Goal: Feedback & Contribution: Contribute content

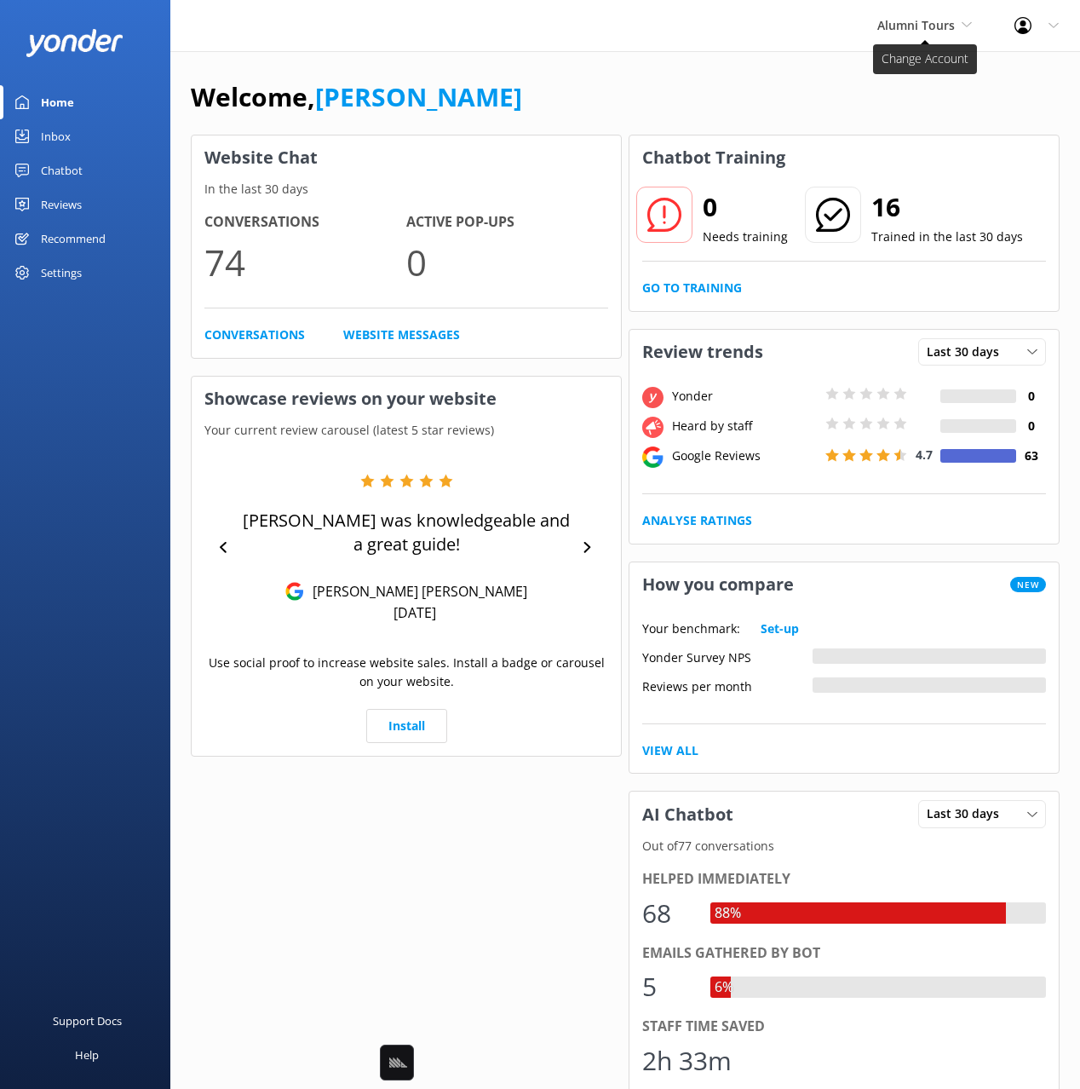
click at [896, 17] on span "Alumni Tours" at bounding box center [917, 25] width 78 height 16
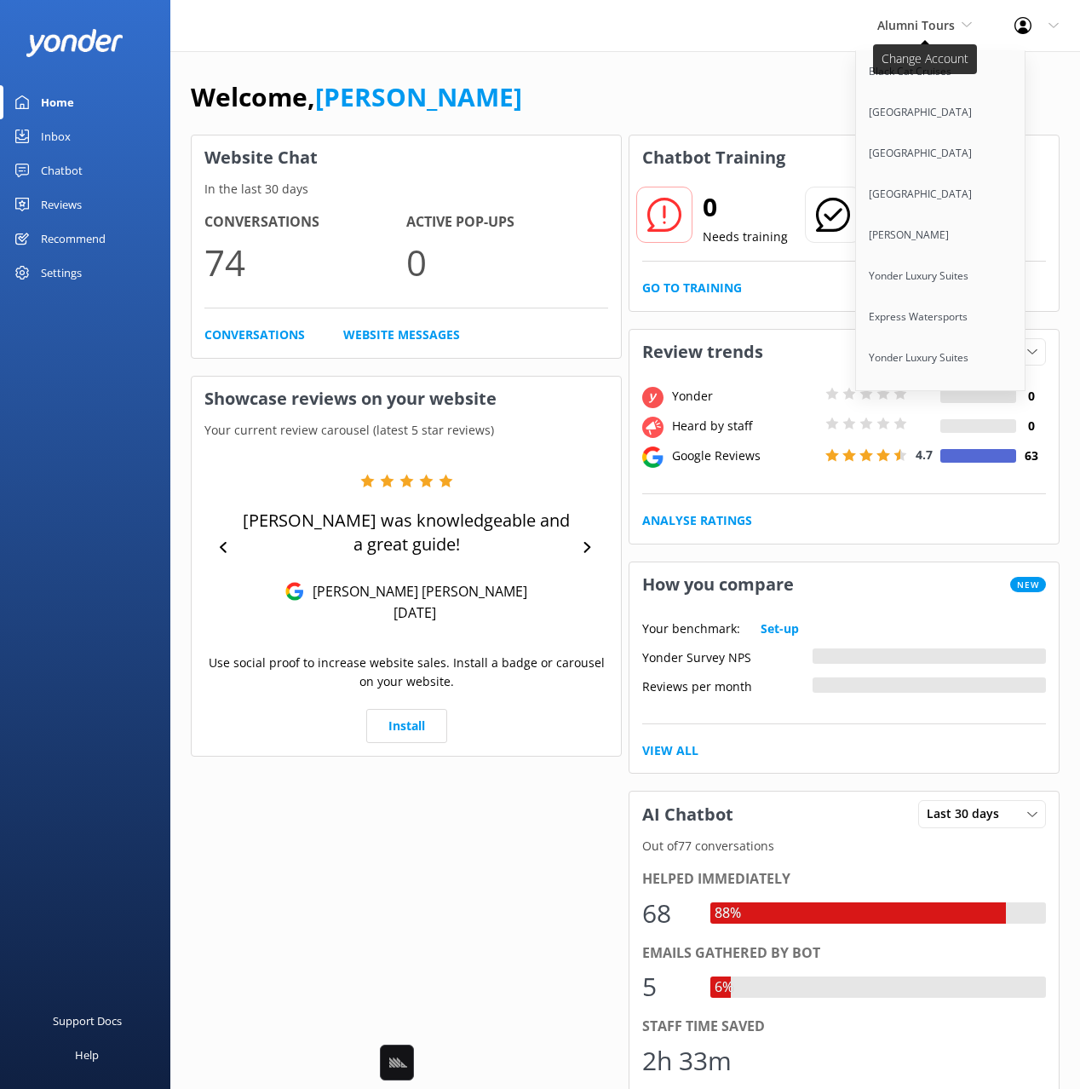
scroll to position [10715, 0]
click at [912, 461] on link "Wings Air Helicopters" at bounding box center [941, 481] width 170 height 41
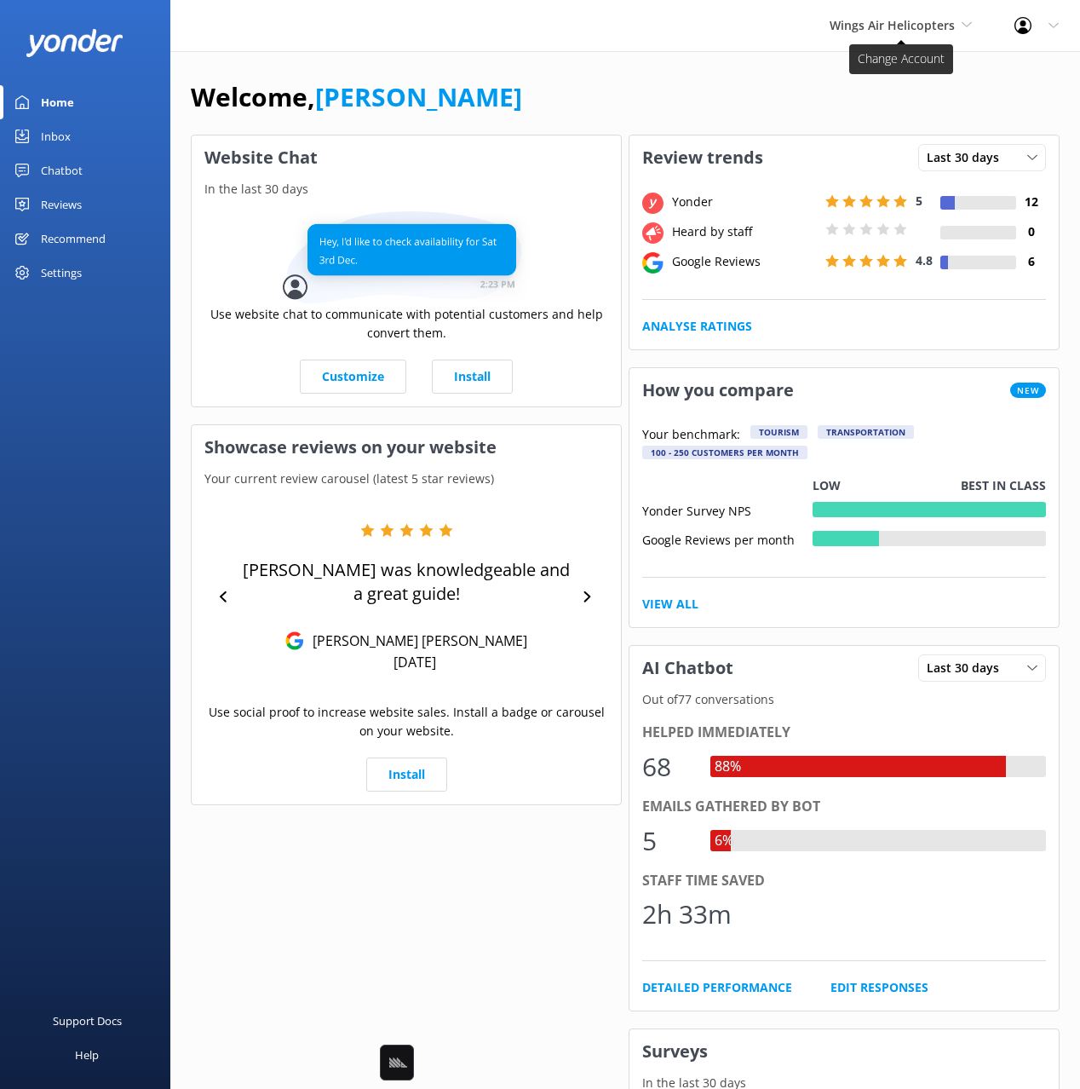
click at [908, 21] on span "Wings Air Helicopters" at bounding box center [892, 25] width 125 height 16
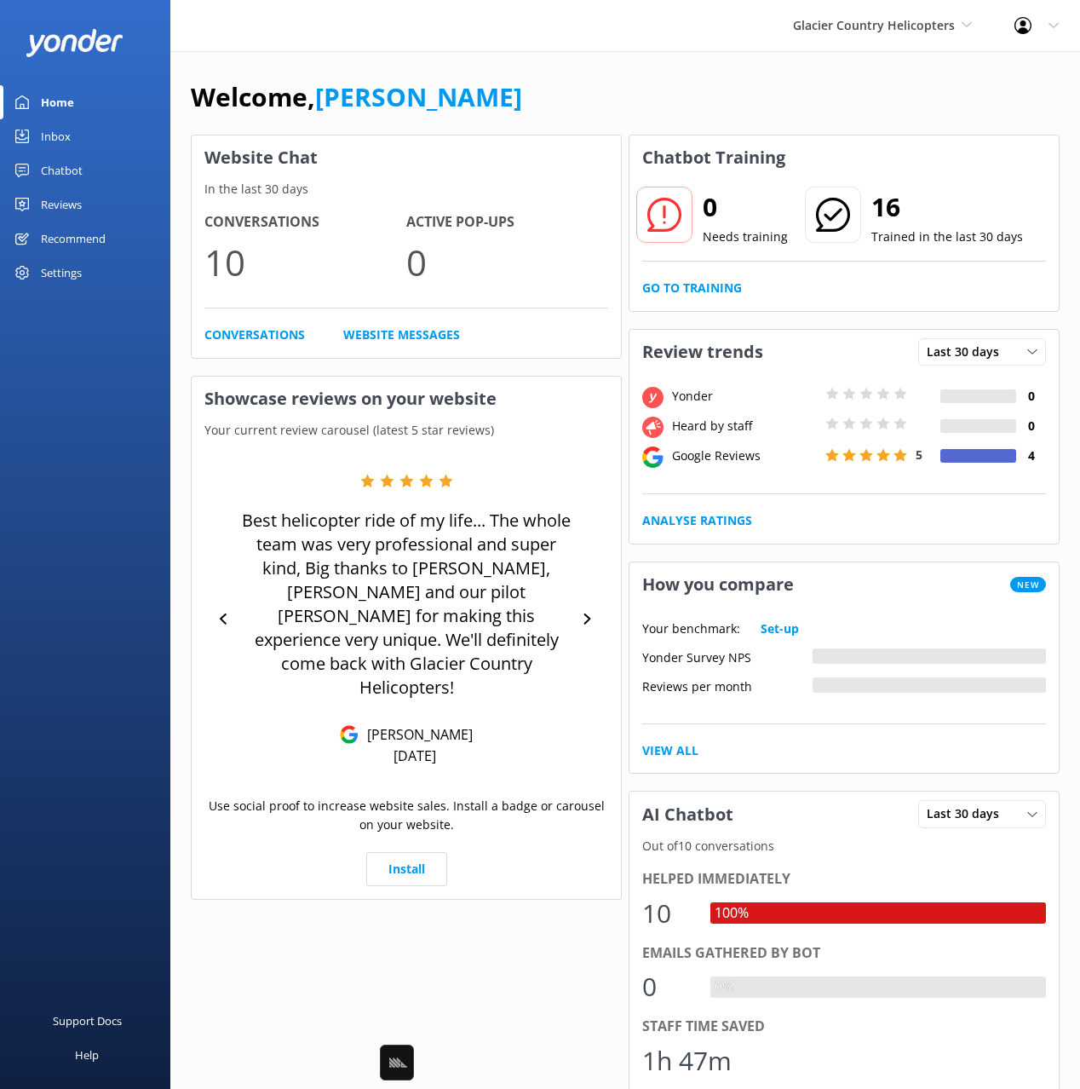
drag, startPoint x: 55, startPoint y: 170, endPoint x: 161, endPoint y: 176, distance: 105.8
click at [55, 170] on div "Chatbot" at bounding box center [62, 170] width 42 height 34
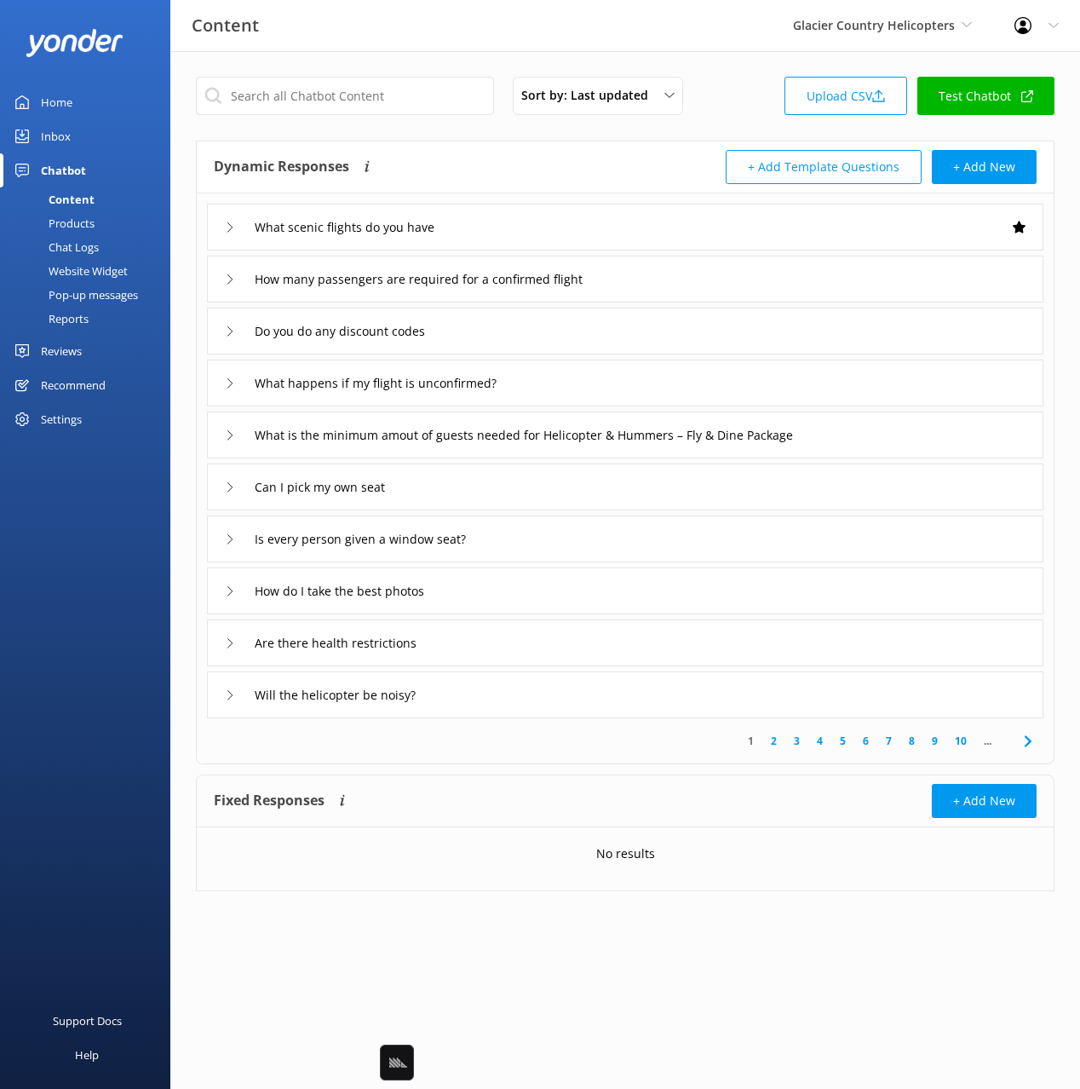
drag, startPoint x: 521, startPoint y: 153, endPoint x: 516, endPoint y: 164, distance: 12.2
click at [521, 153] on div "Dynamic Responses The chatbot will generate a response based on the content inf…" at bounding box center [420, 167] width 412 height 34
click at [545, 232] on div "What scenic flights do you have" at bounding box center [625, 227] width 837 height 47
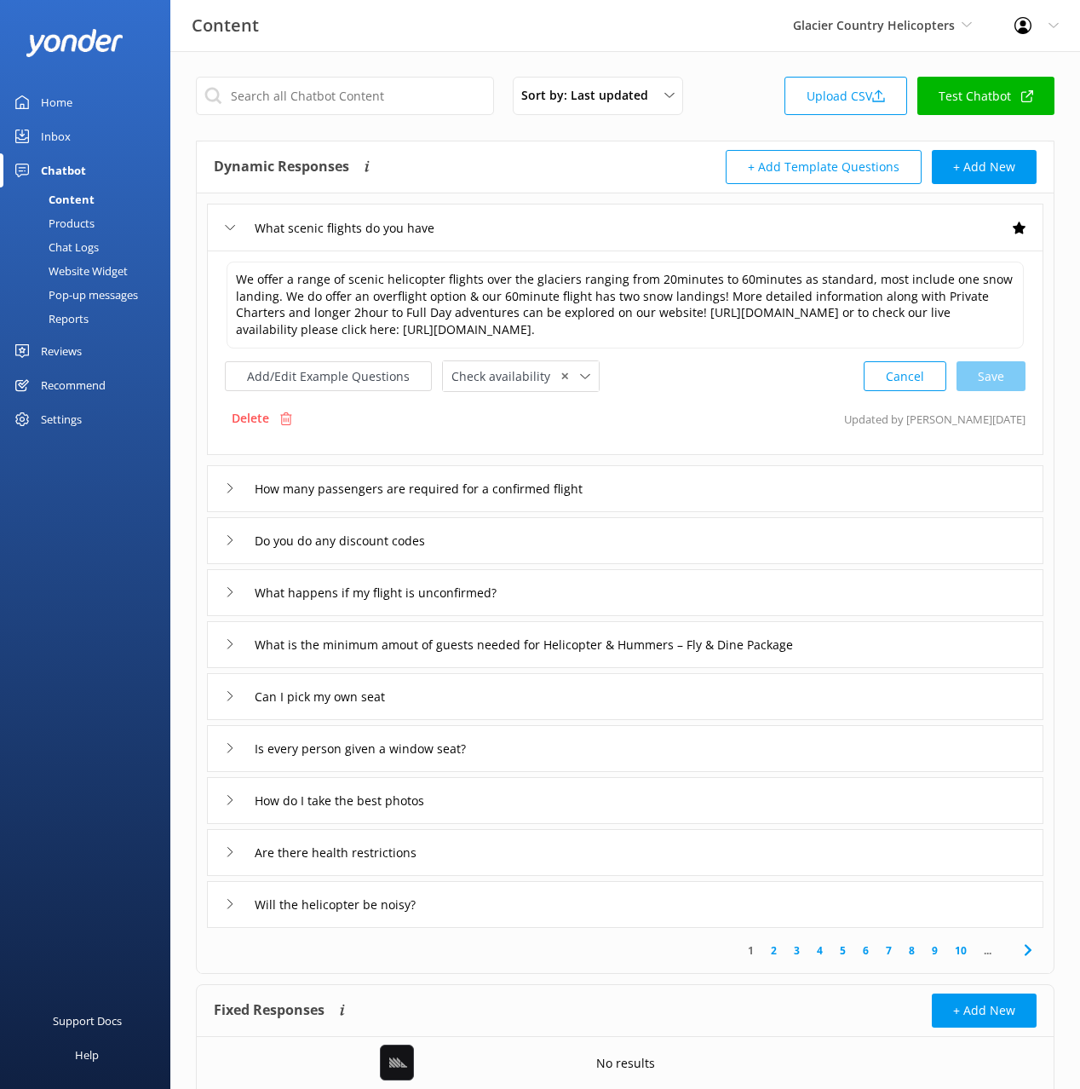
click at [719, 476] on div "How many passengers are required for a confirmed flight" at bounding box center [625, 488] width 837 height 47
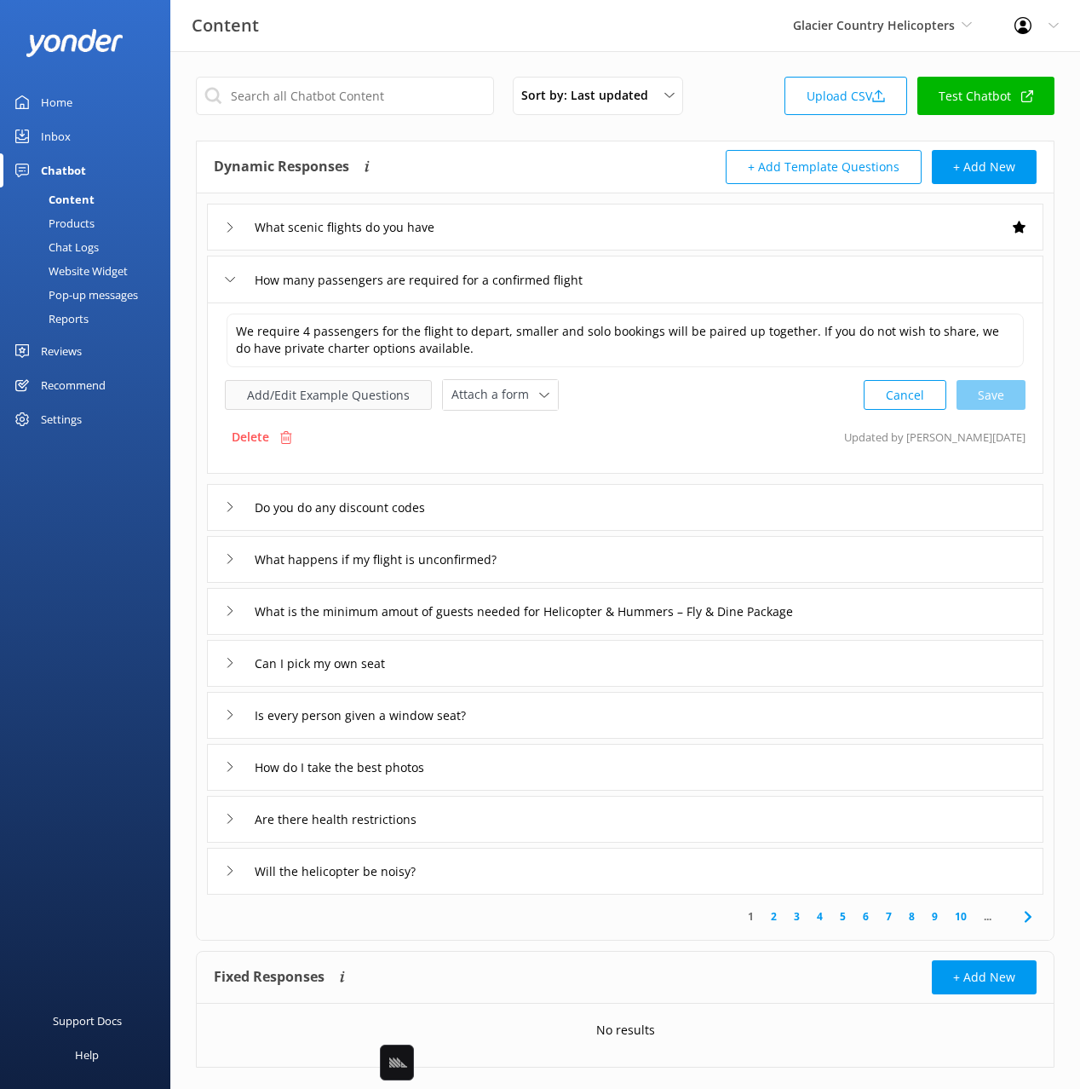
click at [363, 404] on button "Add/Edit Example Questions" at bounding box center [328, 395] width 207 height 30
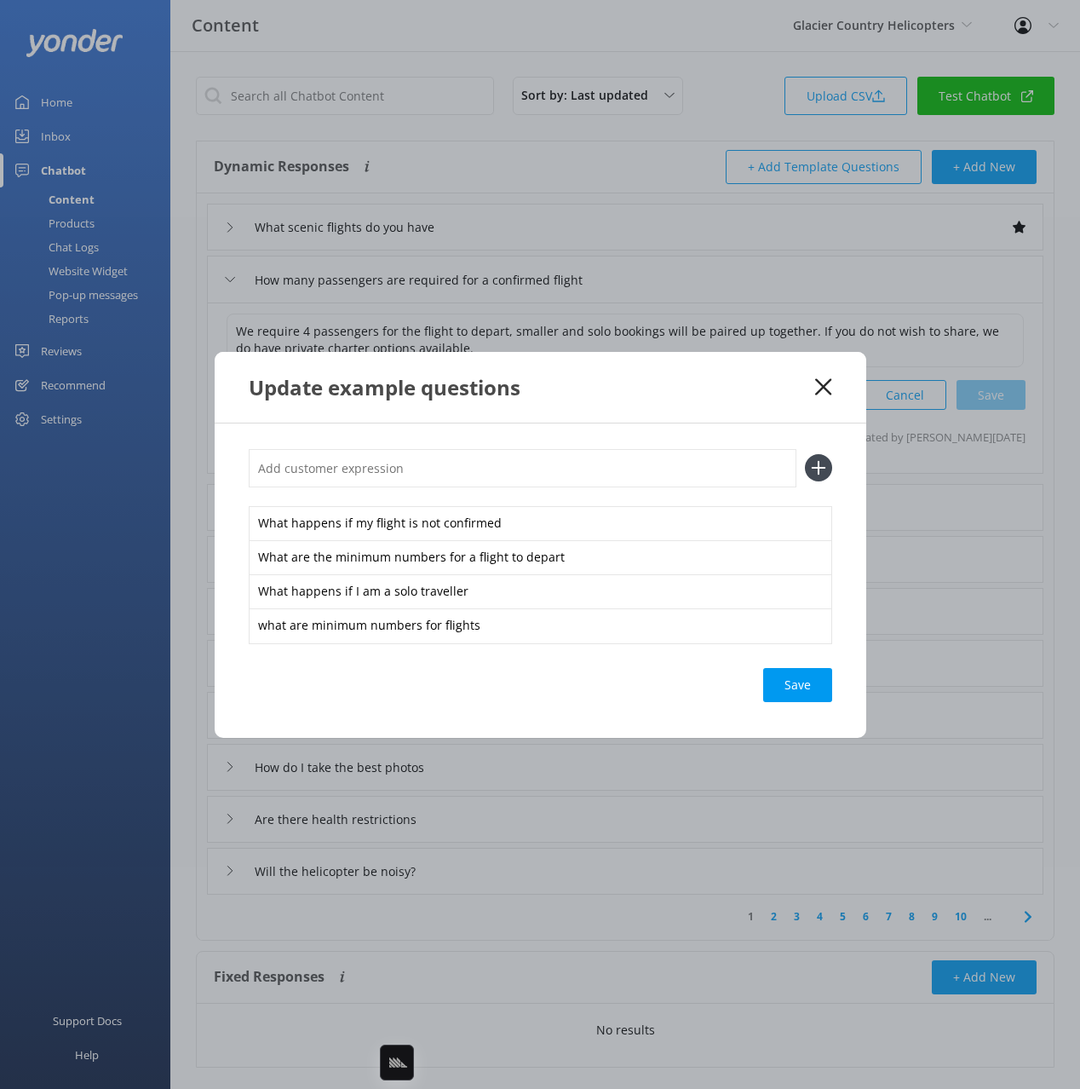
click at [815, 390] on icon at bounding box center [823, 386] width 16 height 17
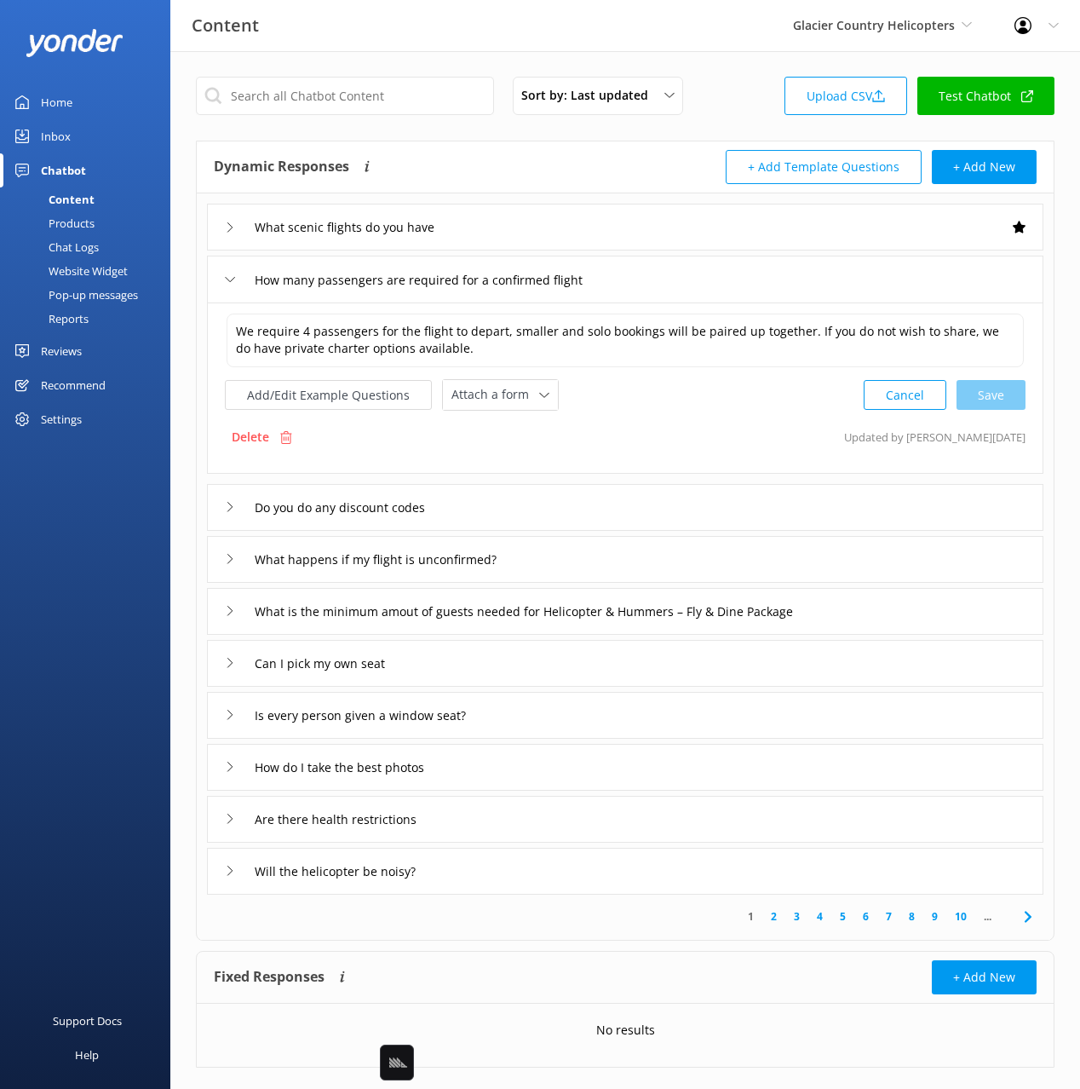
drag, startPoint x: 97, startPoint y: 251, endPoint x: 129, endPoint y: 242, distance: 32.7
click at [98, 250] on div "Chat Logs" at bounding box center [54, 247] width 89 height 24
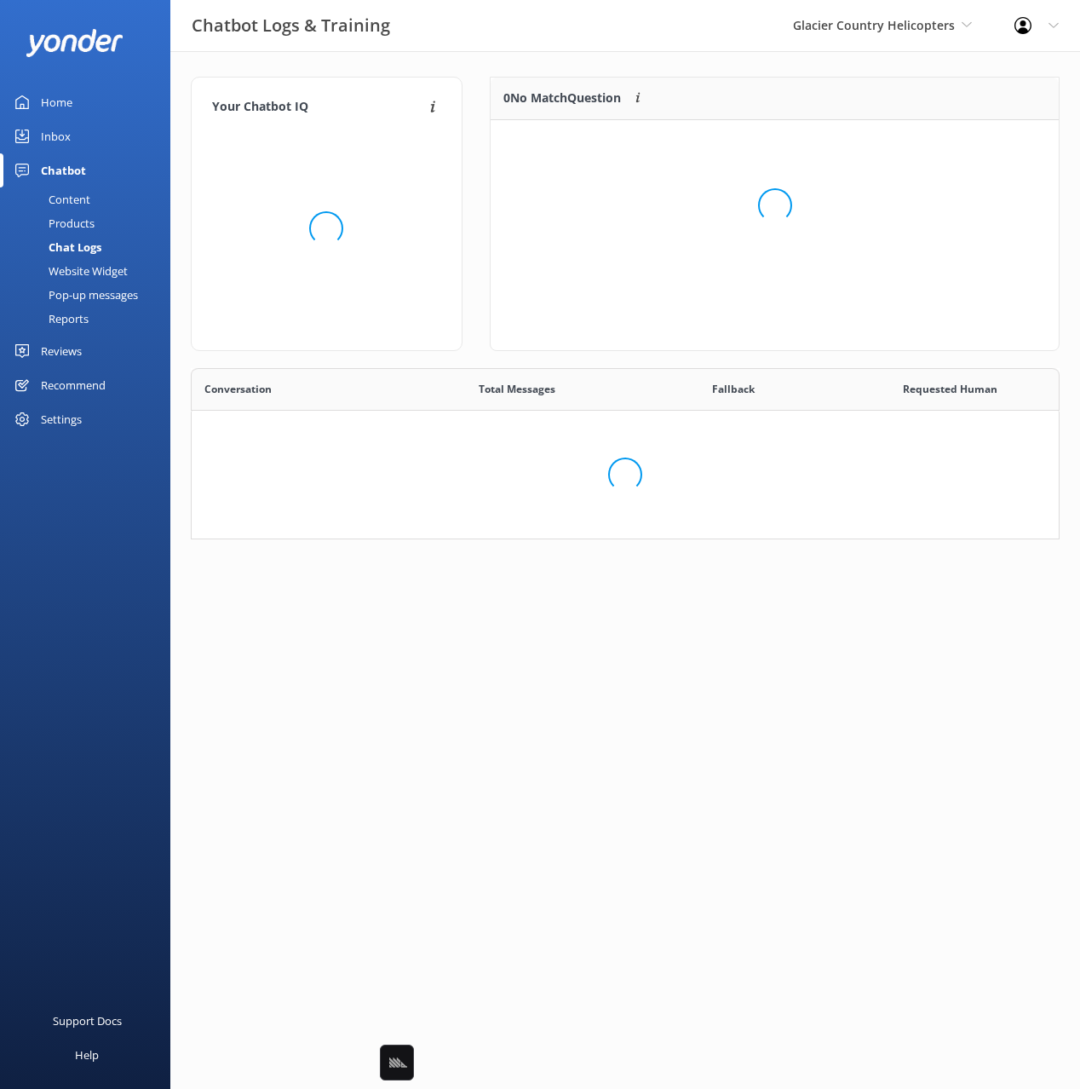
scroll to position [171, 869]
drag, startPoint x: 517, startPoint y: 67, endPoint x: 342, endPoint y: 102, distance: 179.0
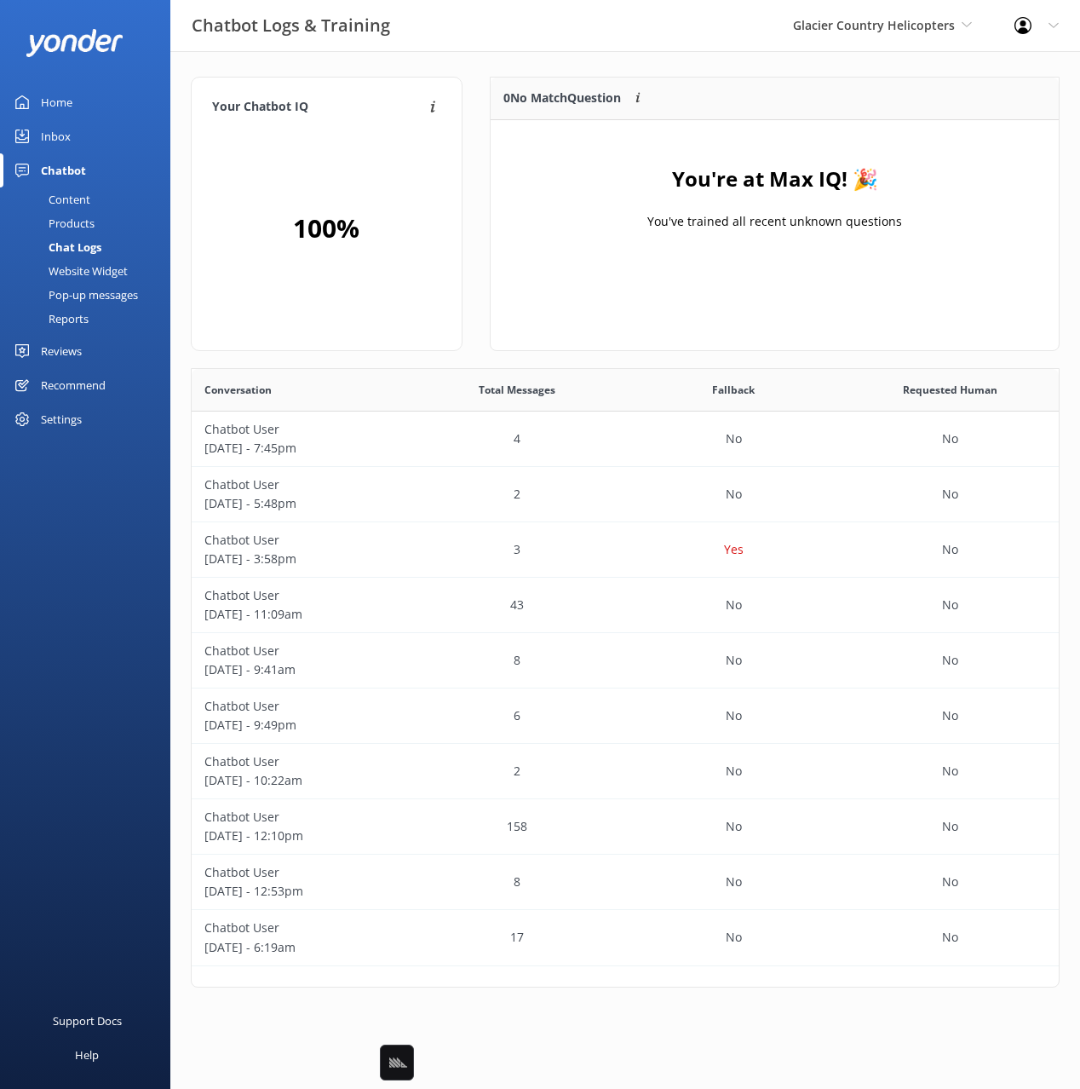
drag, startPoint x: 72, startPoint y: 99, endPoint x: 133, endPoint y: 109, distance: 62.2
click at [72, 99] on link "Home" at bounding box center [85, 102] width 170 height 34
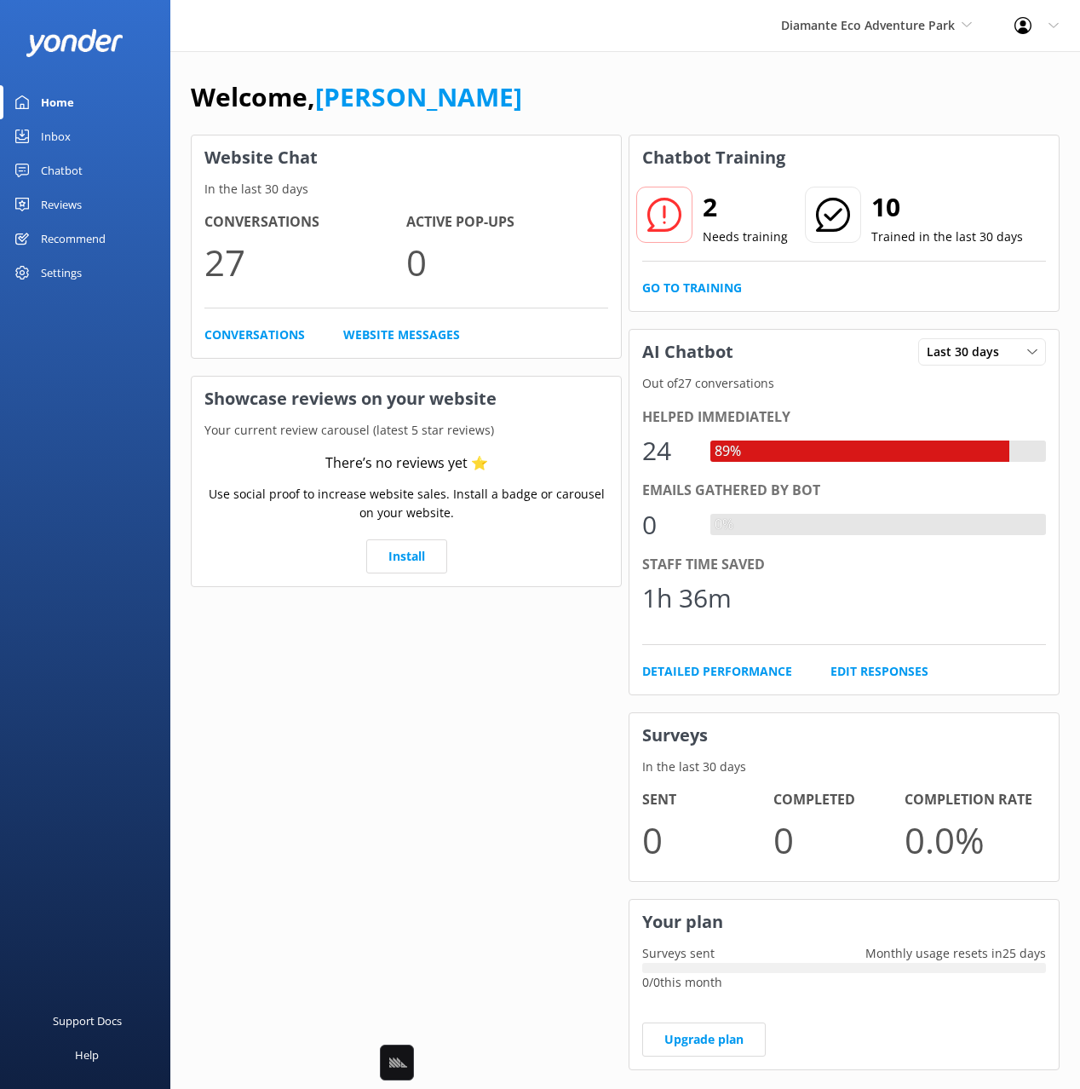
click at [80, 170] on div "Chatbot" at bounding box center [62, 170] width 42 height 34
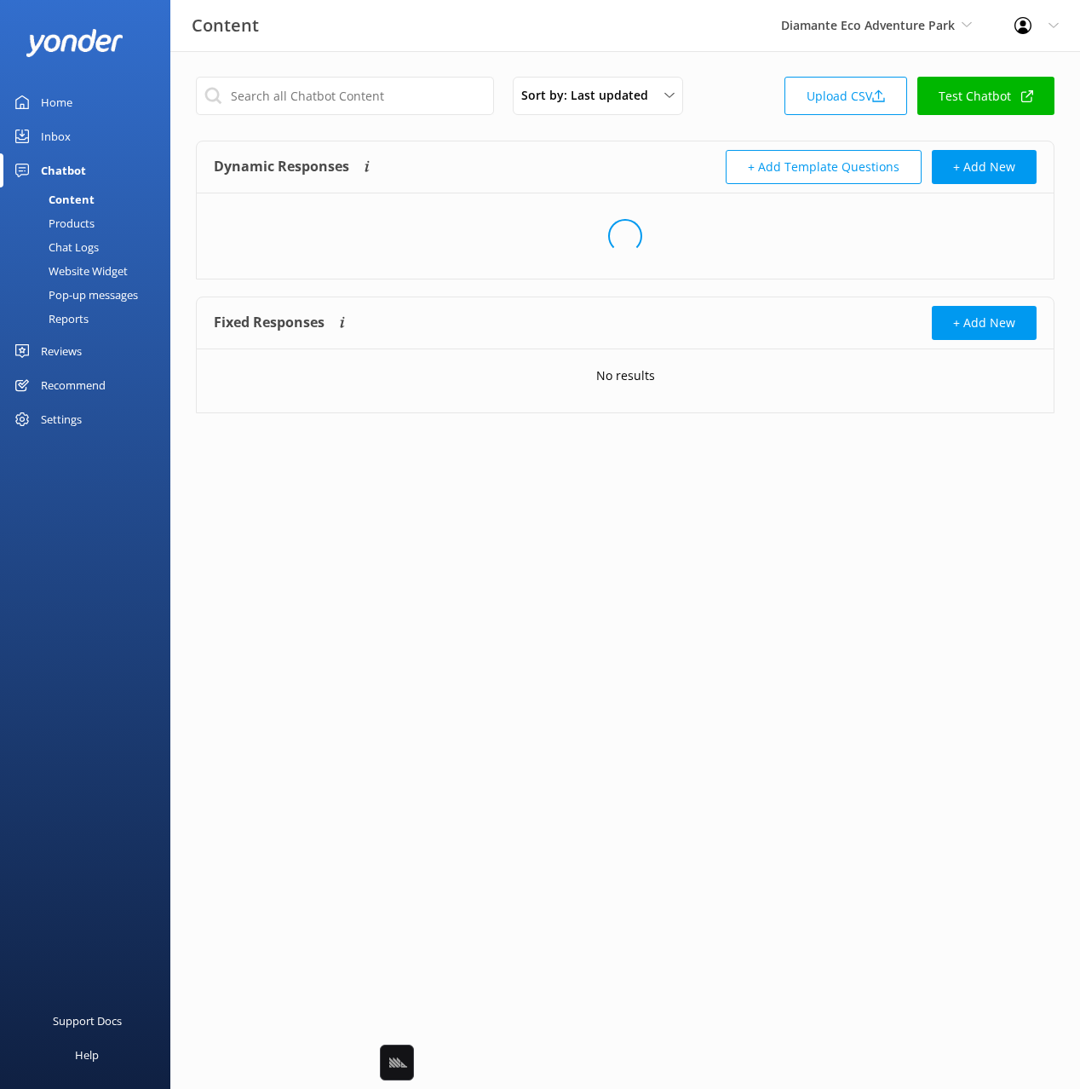
click at [532, 142] on div "Dynamic Responses The chatbot will generate a response based on the content inf…" at bounding box center [625, 167] width 857 height 52
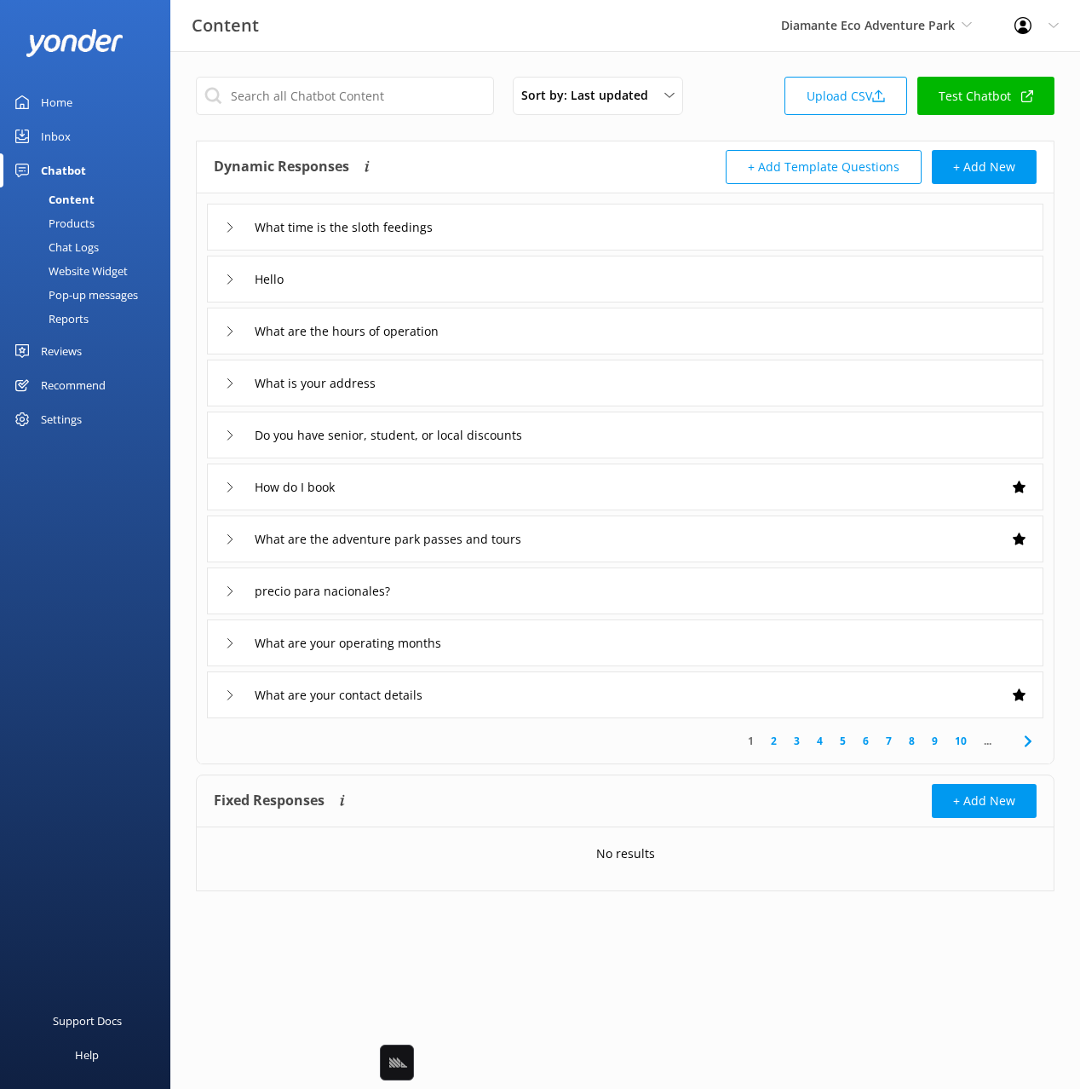
click at [591, 229] on div "What time is the sloth feedings" at bounding box center [625, 227] width 837 height 47
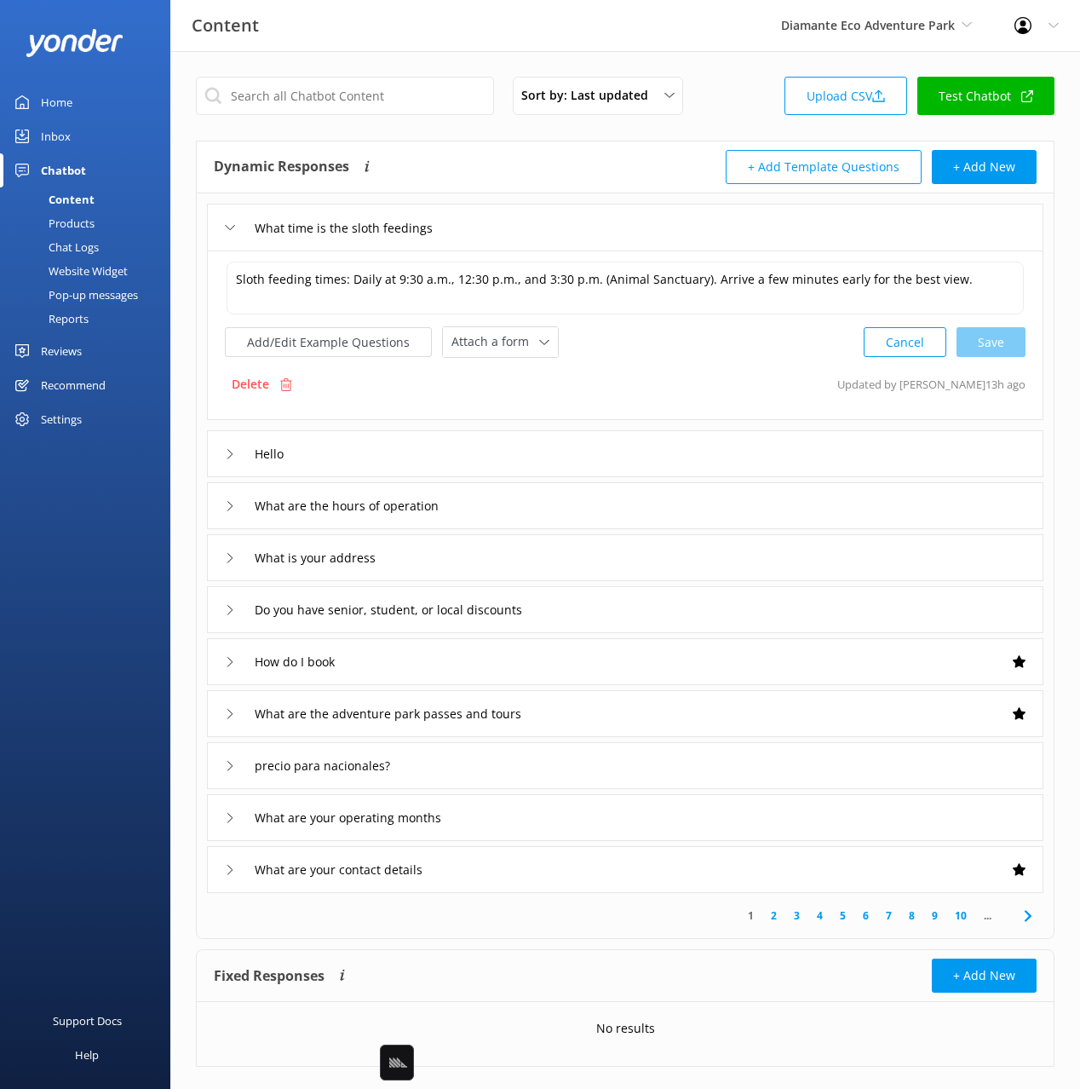
click at [639, 436] on div "Hello" at bounding box center [625, 453] width 837 height 47
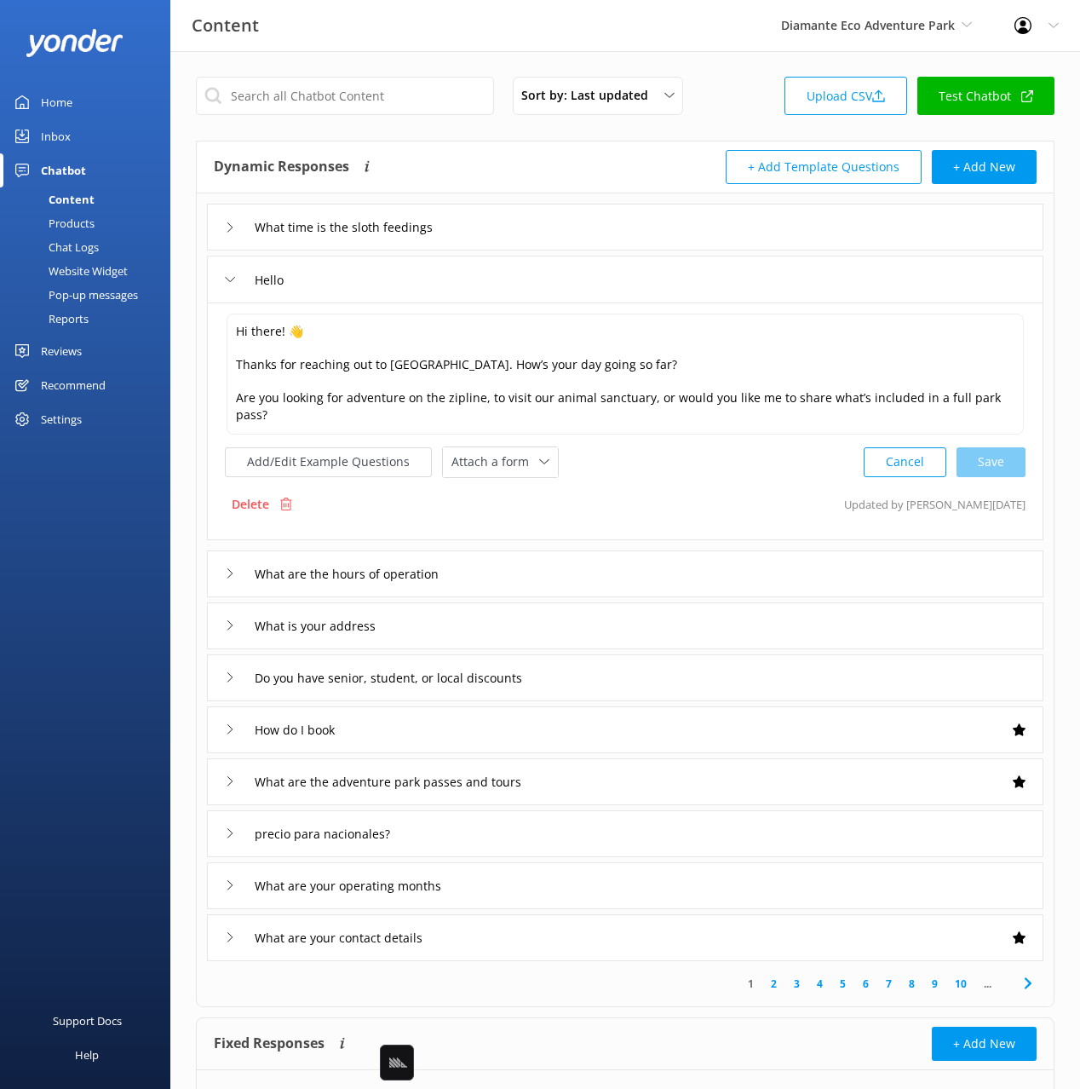
click at [650, 248] on div "What time is the sloth feedings" at bounding box center [625, 227] width 837 height 47
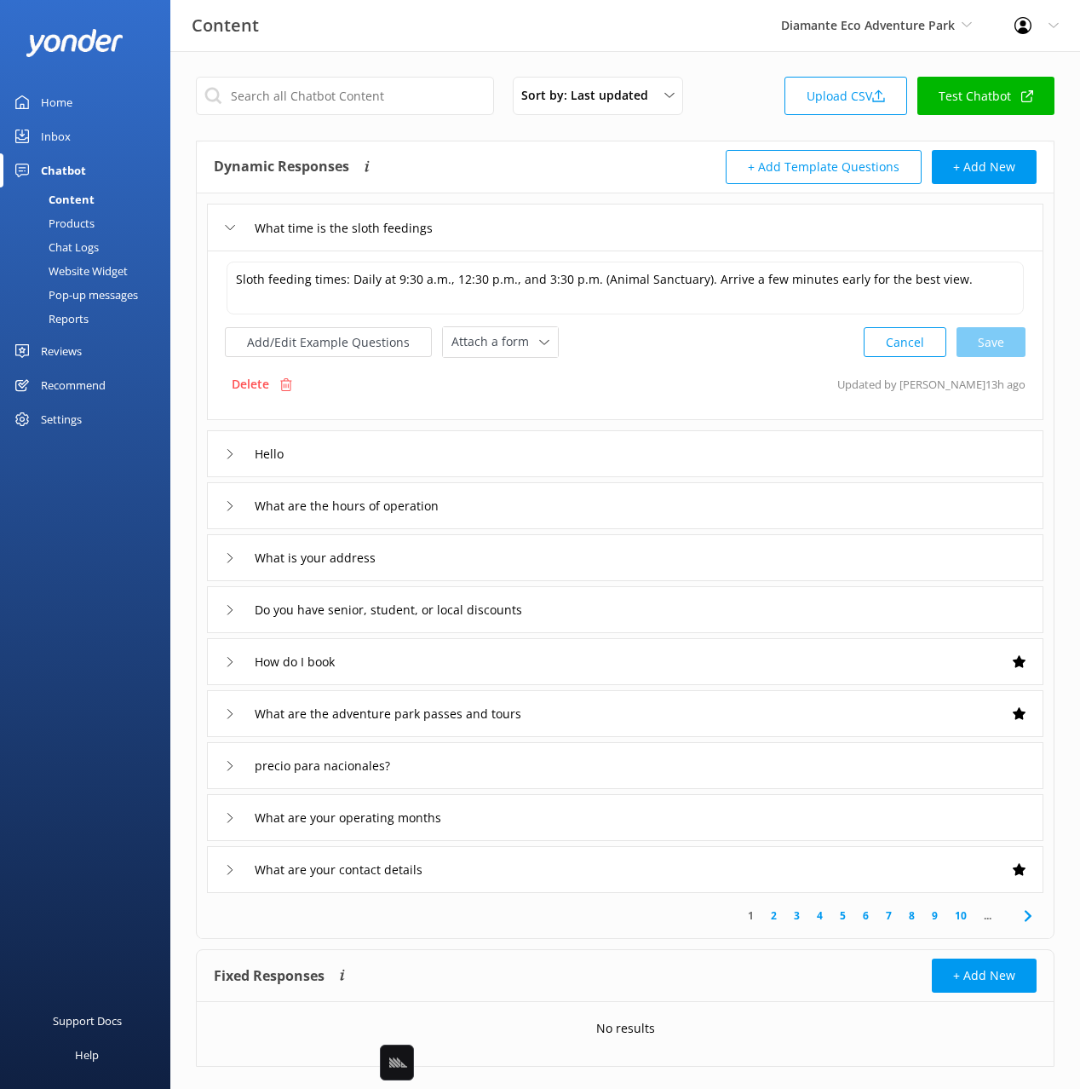
click at [616, 513] on div "What are the hours of operation" at bounding box center [625, 505] width 837 height 47
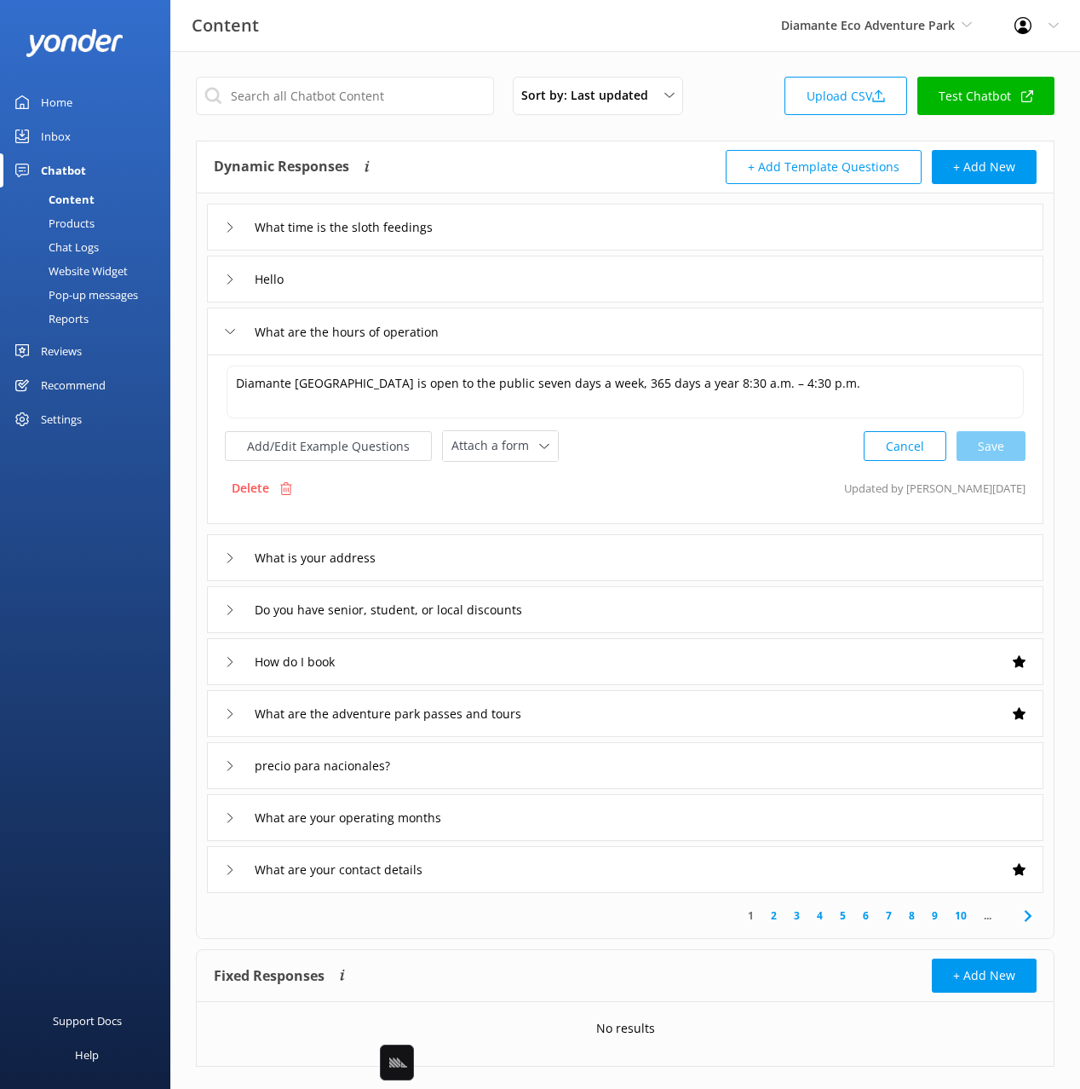
drag, startPoint x: 112, startPoint y: 245, endPoint x: 131, endPoint y: 239, distance: 19.7
click at [113, 245] on link "Chat Logs" at bounding box center [90, 247] width 160 height 24
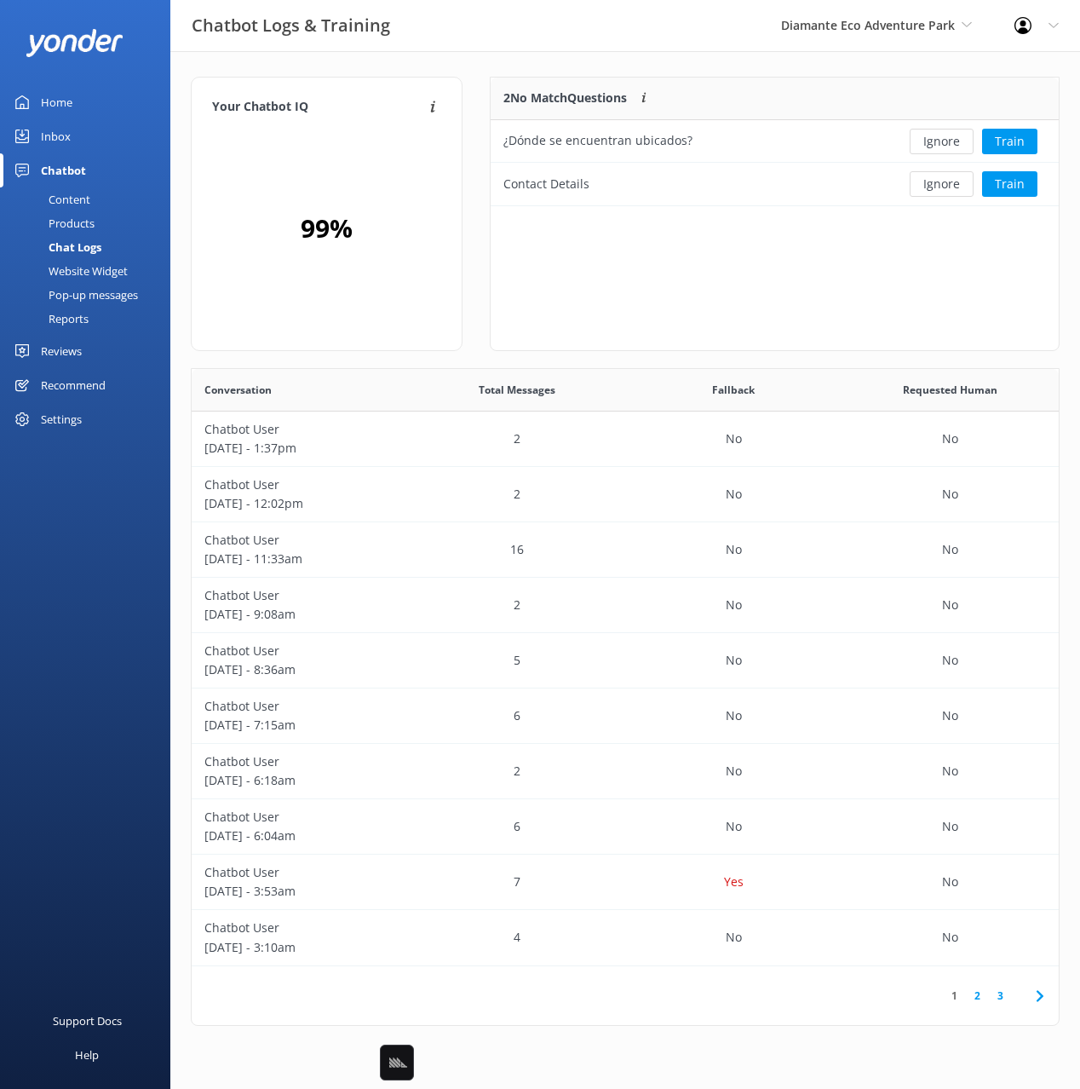
scroll to position [597, 867]
click at [626, 49] on div "Chatbot Logs & Training Diamante Eco Adventure Park Black Cat Cruises Banff Air…" at bounding box center [540, 25] width 1080 height 51
click at [953, 188] on button "Ignore" at bounding box center [942, 184] width 64 height 26
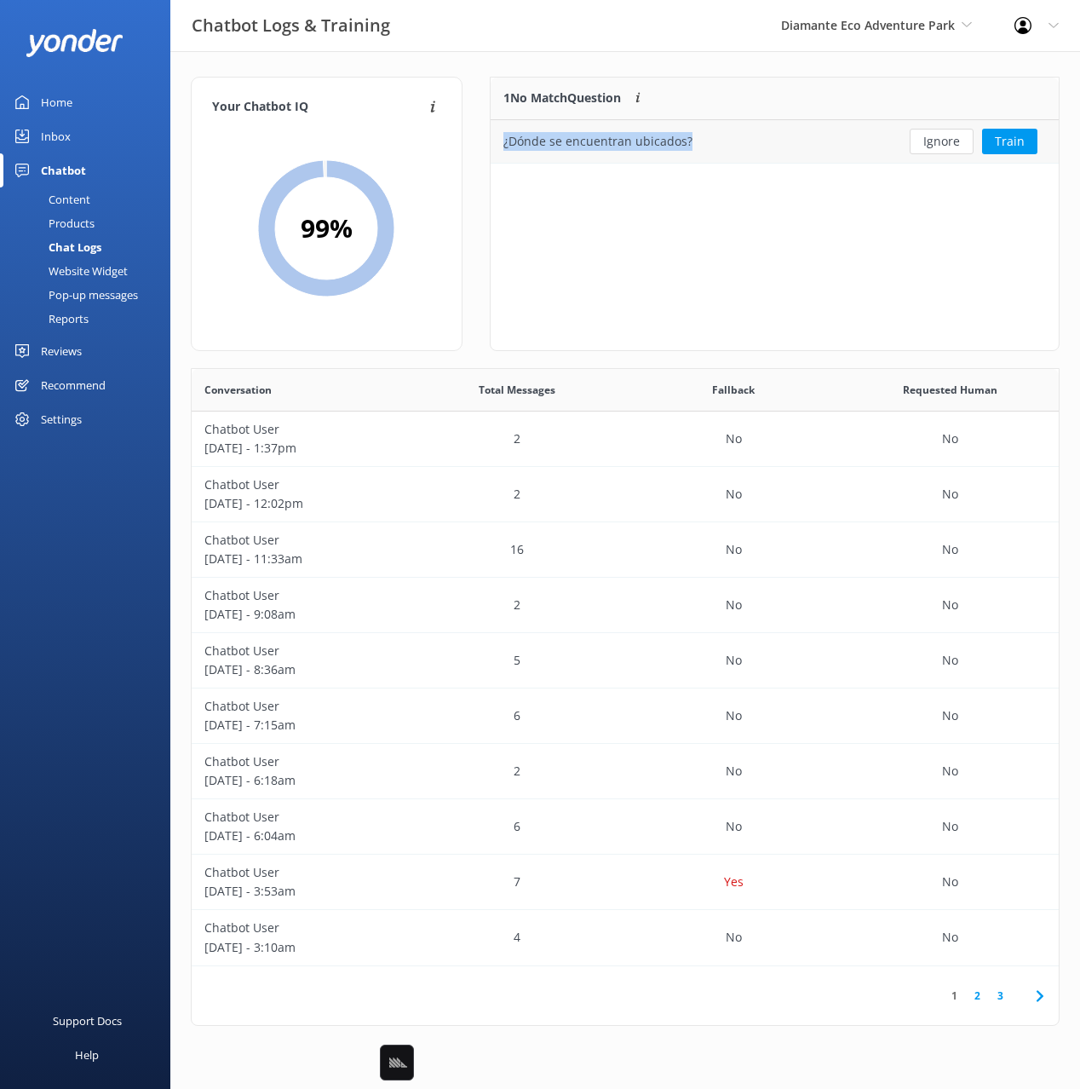
drag, startPoint x: 697, startPoint y: 133, endPoint x: 503, endPoint y: 146, distance: 194.7
click at [500, 145] on div "¿Dónde se encuentran ubicados?" at bounding box center [690, 141] width 398 height 43
copy div "¿Dónde se encuentran ubicados?"
click at [1016, 137] on button "Train" at bounding box center [1009, 142] width 55 height 26
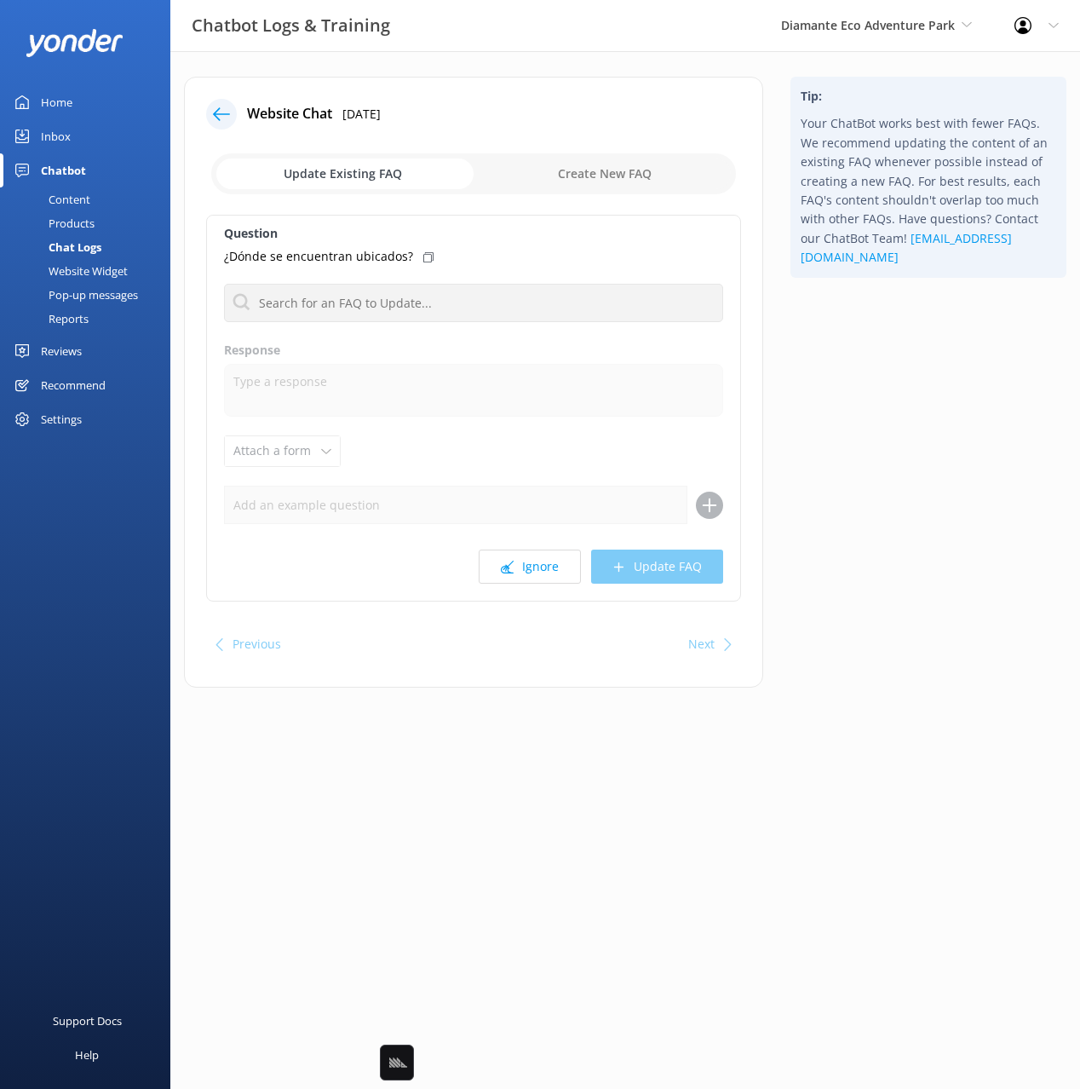
click at [946, 441] on div "Tip: Your ChatBot works best with fewer FAQs. We recommend updating the content…" at bounding box center [928, 391] width 303 height 628
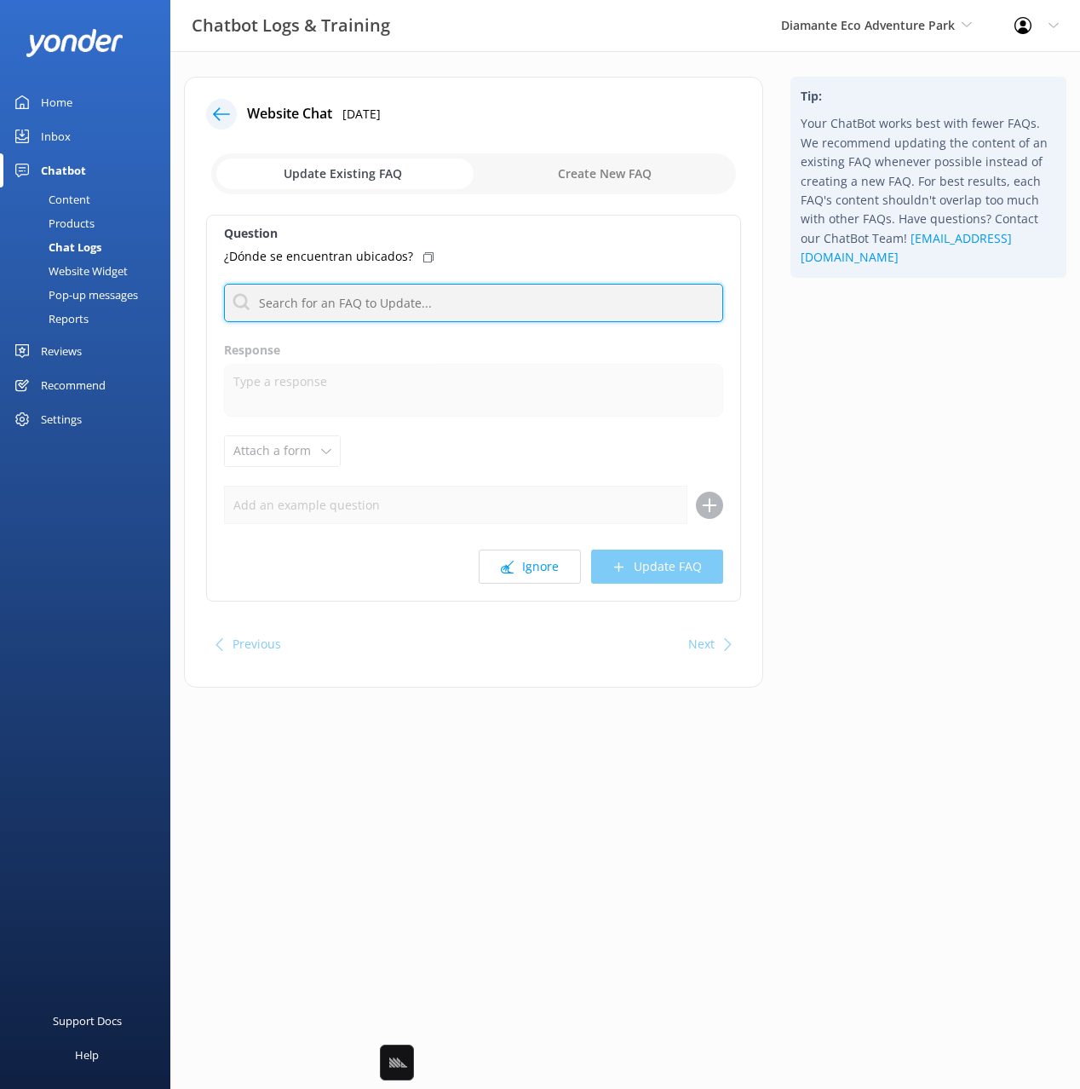
click at [451, 305] on input "text" at bounding box center [473, 303] width 499 height 38
type input "addre"
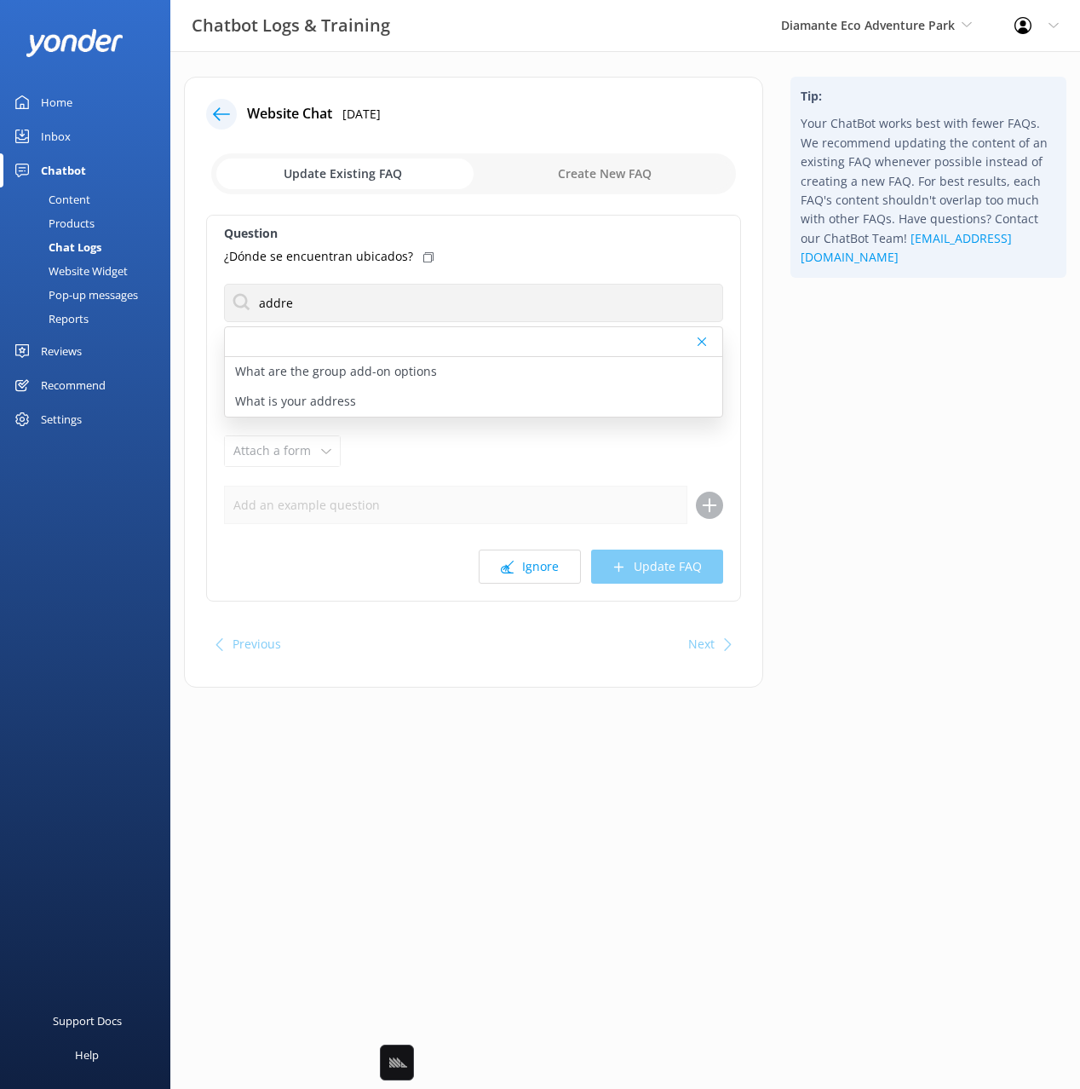
drag, startPoint x: 421, startPoint y: 258, endPoint x: 412, endPoint y: 270, distance: 14.7
click at [423, 258] on icon at bounding box center [428, 257] width 10 height 10
drag, startPoint x: 359, startPoint y: 406, endPoint x: 369, endPoint y: 407, distance: 10.3
click at [359, 406] on div "What is your address" at bounding box center [474, 402] width 498 height 30
type textarea "Diamante Eco Adventure Park is located at RIU Hotel 350 east, Provincia de Guan…"
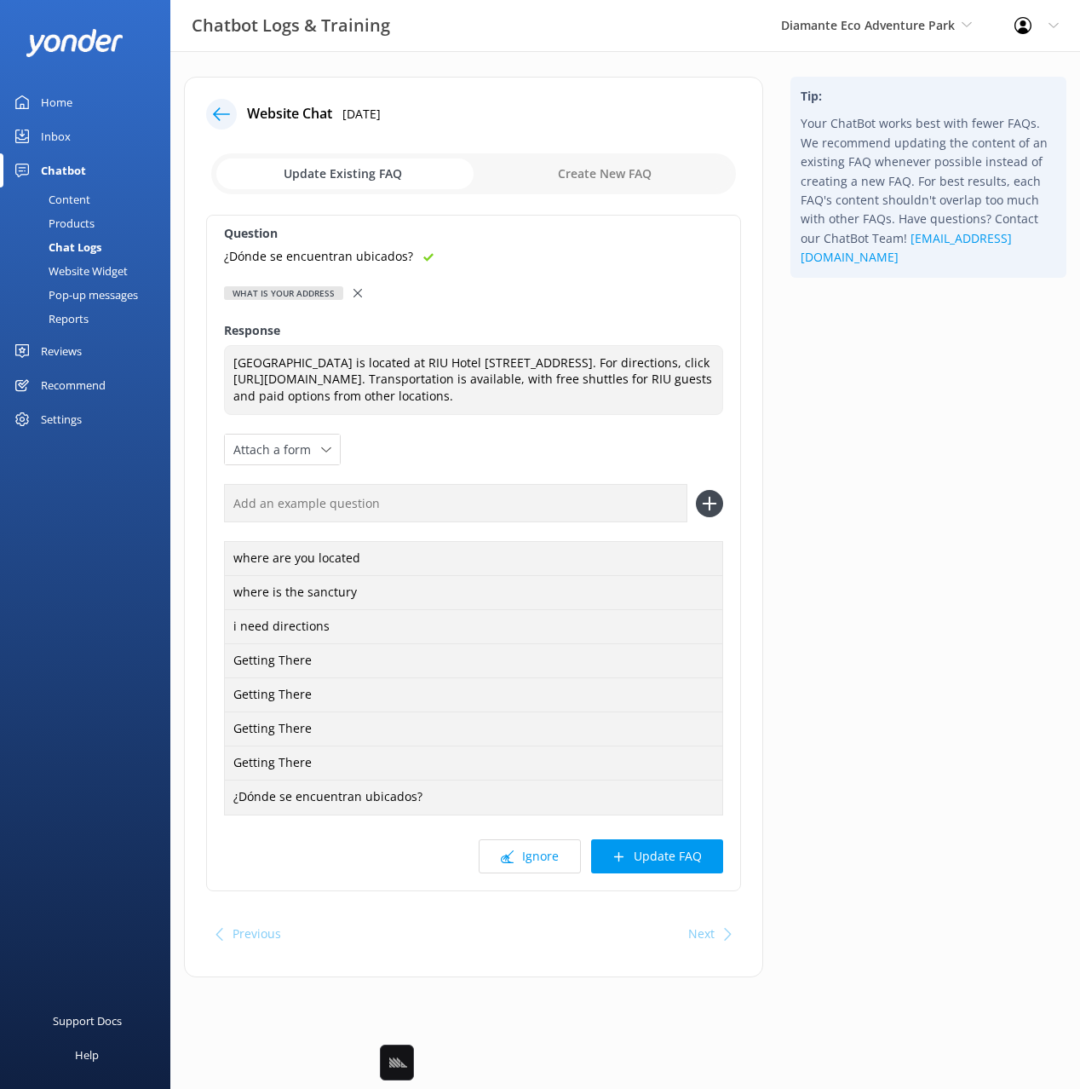
click at [456, 522] on input "text" at bounding box center [456, 503] width 464 height 38
paste input "¿Dónde se encuentran ubicados?"
type input "¿Dónde se encuentran ubicados?"
click at [704, 517] on icon at bounding box center [709, 503] width 27 height 27
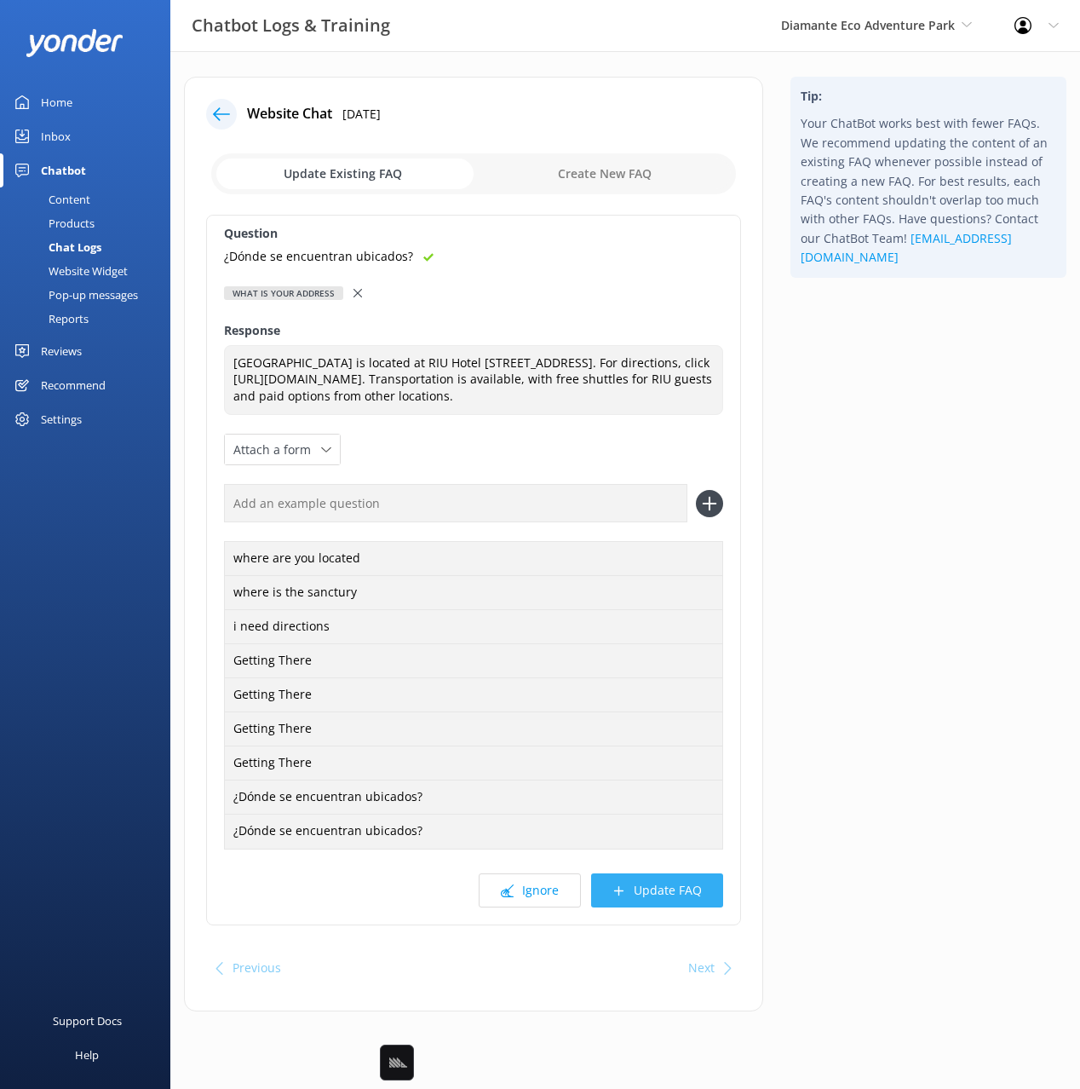
click at [671, 902] on button "Update FAQ" at bounding box center [657, 890] width 132 height 34
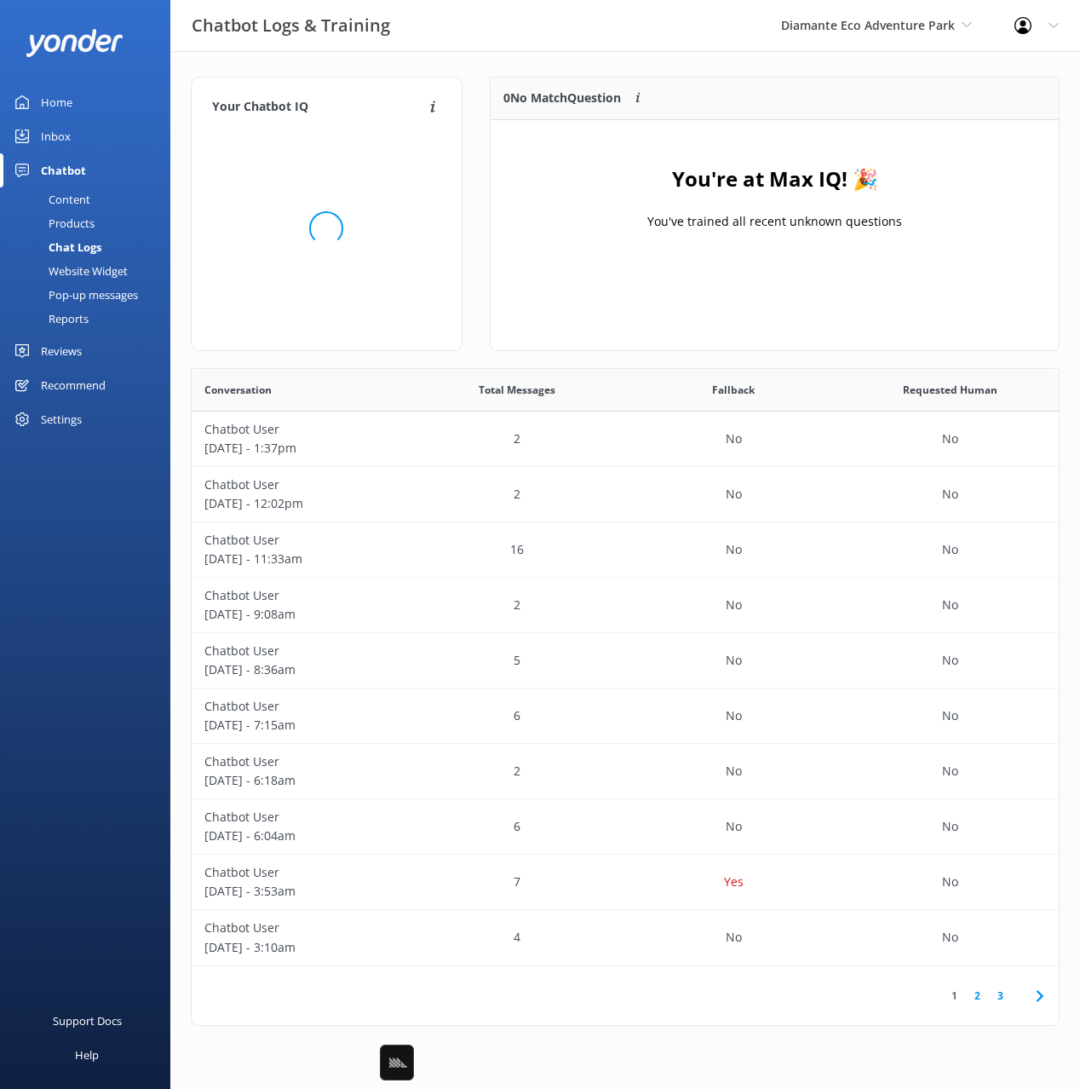
scroll to position [213, 569]
click at [481, 170] on div "0 No Match Question Customers sometimes ask questions that don't fully match an…" at bounding box center [774, 222] width 597 height 291
click at [78, 197] on div "Content" at bounding box center [50, 199] width 80 height 24
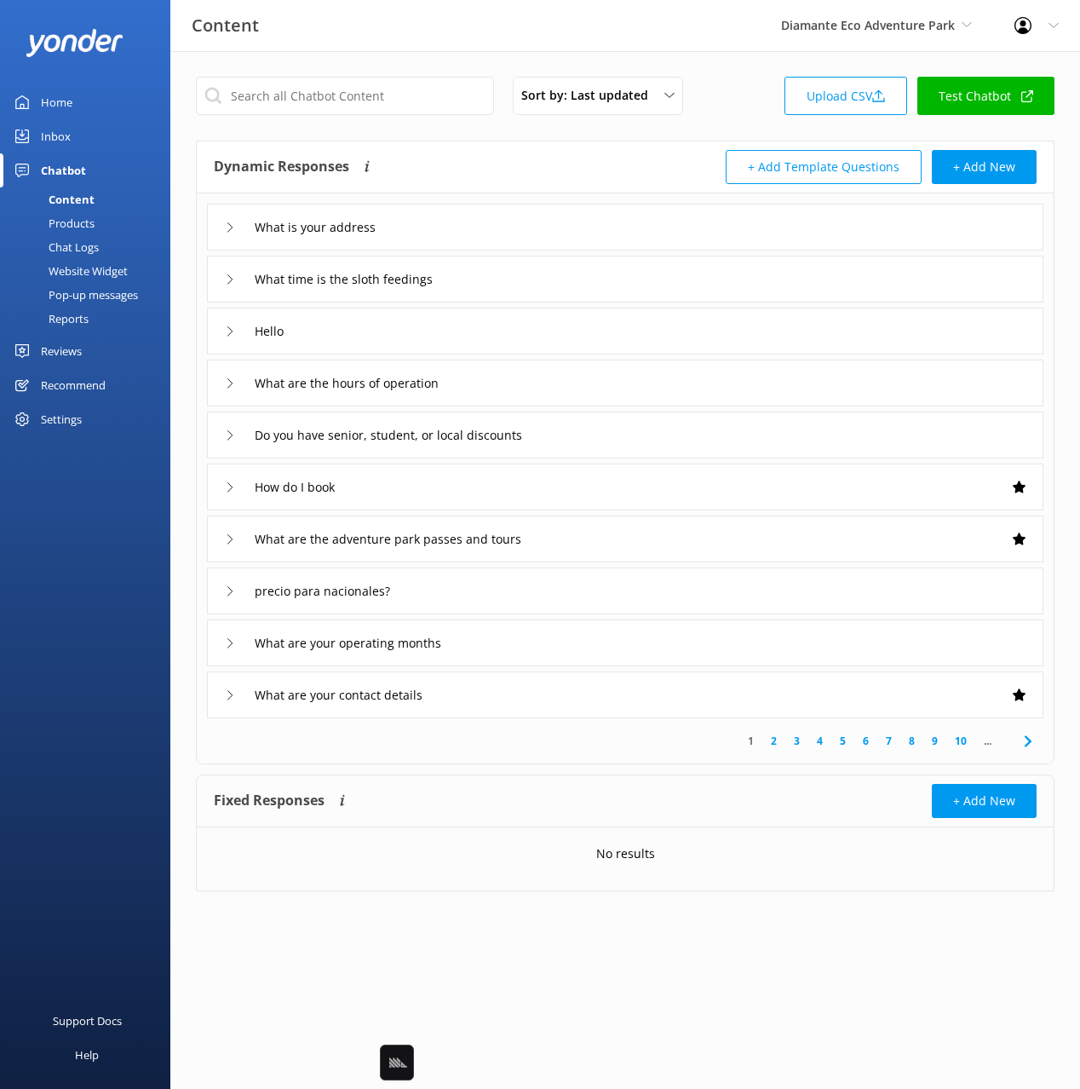
click at [456, 131] on div "Sort by: Last updated Title (A-Z) Last updated Upload CSV Test Chatbot Dynamic …" at bounding box center [625, 496] width 910 height 891
drag, startPoint x: 67, startPoint y: 98, endPoint x: 126, endPoint y: 107, distance: 59.5
click at [67, 98] on div "Home" at bounding box center [57, 102] width 32 height 34
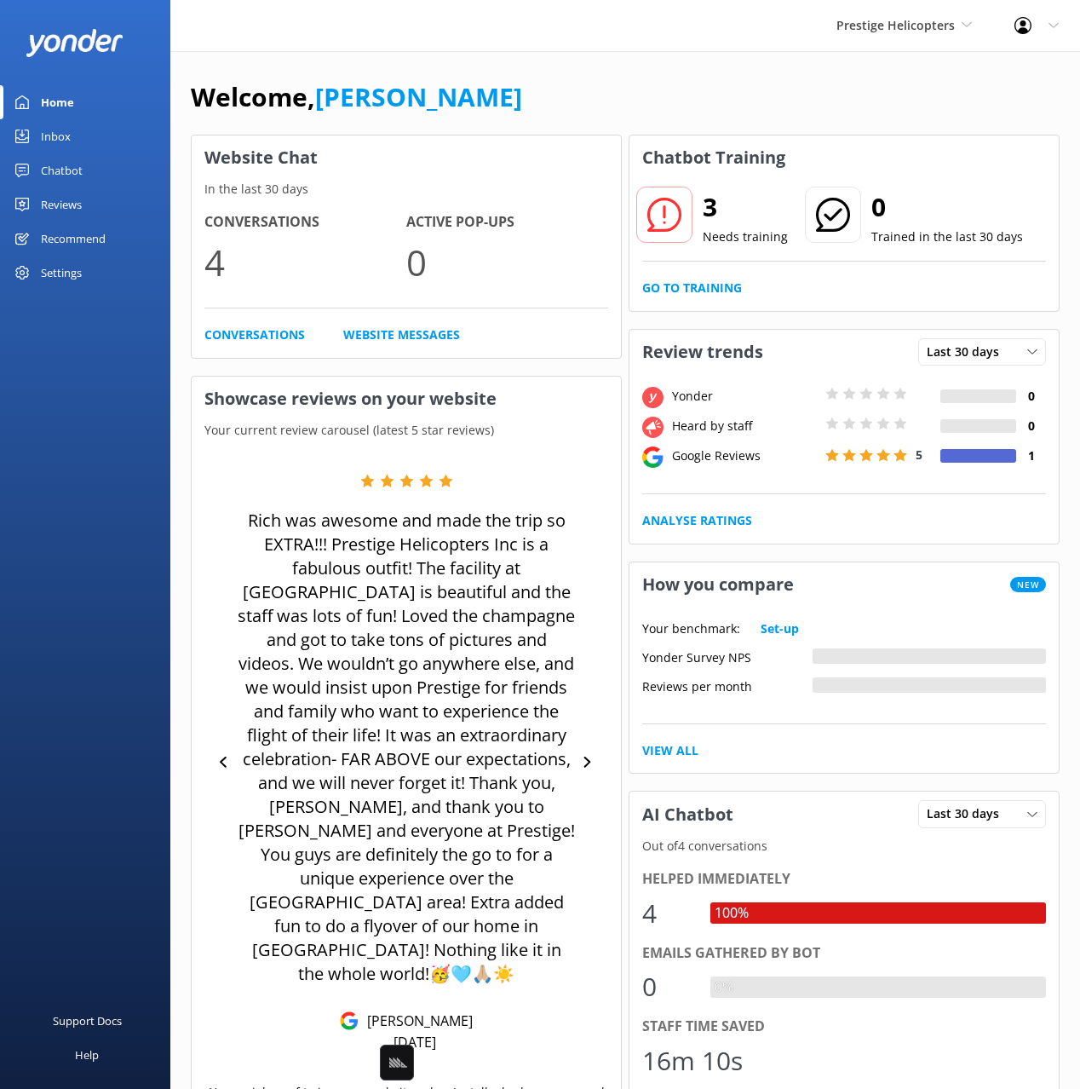
click at [55, 161] on div "Chatbot" at bounding box center [62, 170] width 42 height 34
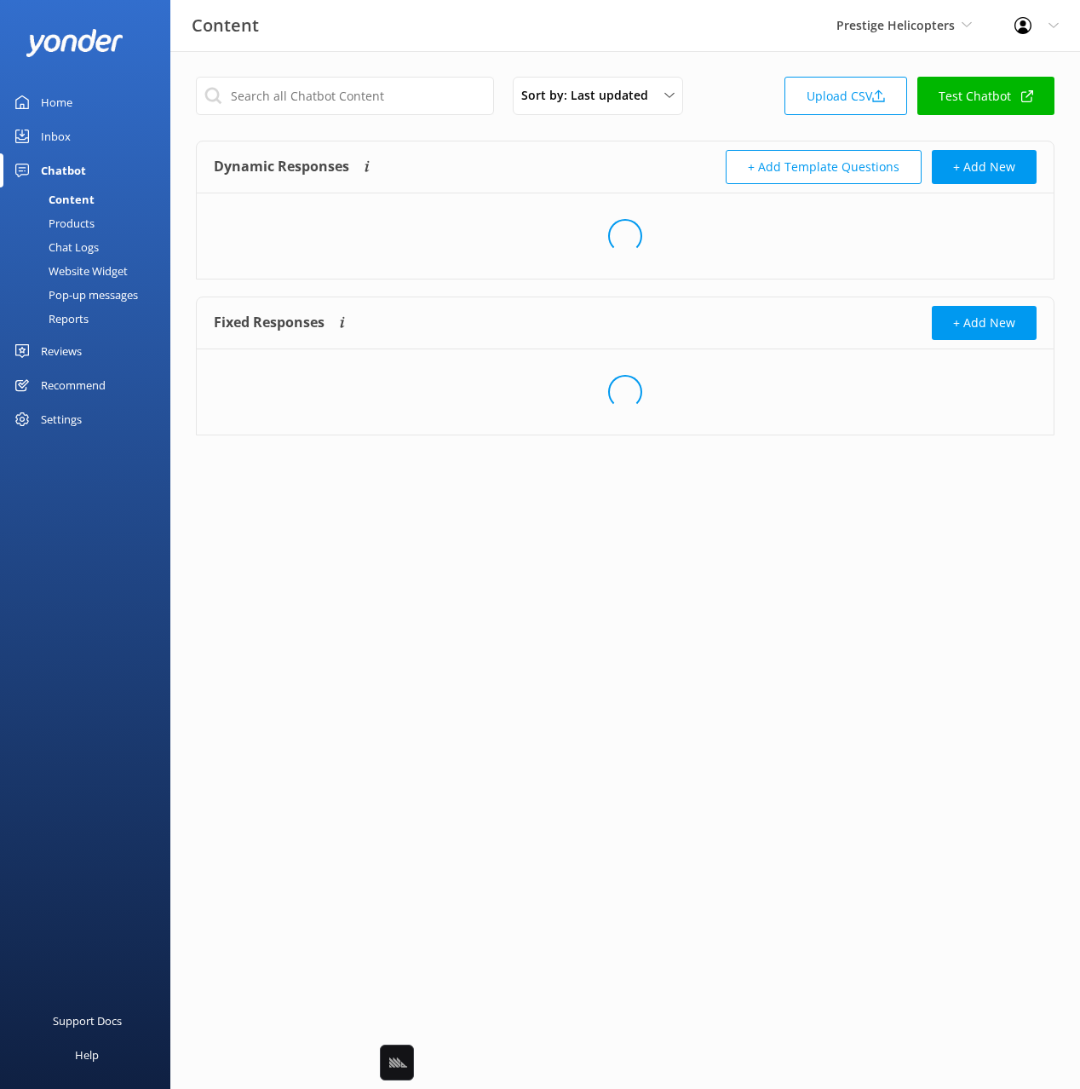
click at [613, 141] on div "Dynamic Responses The chatbot will generate a response based on the content inf…" at bounding box center [625, 167] width 857 height 52
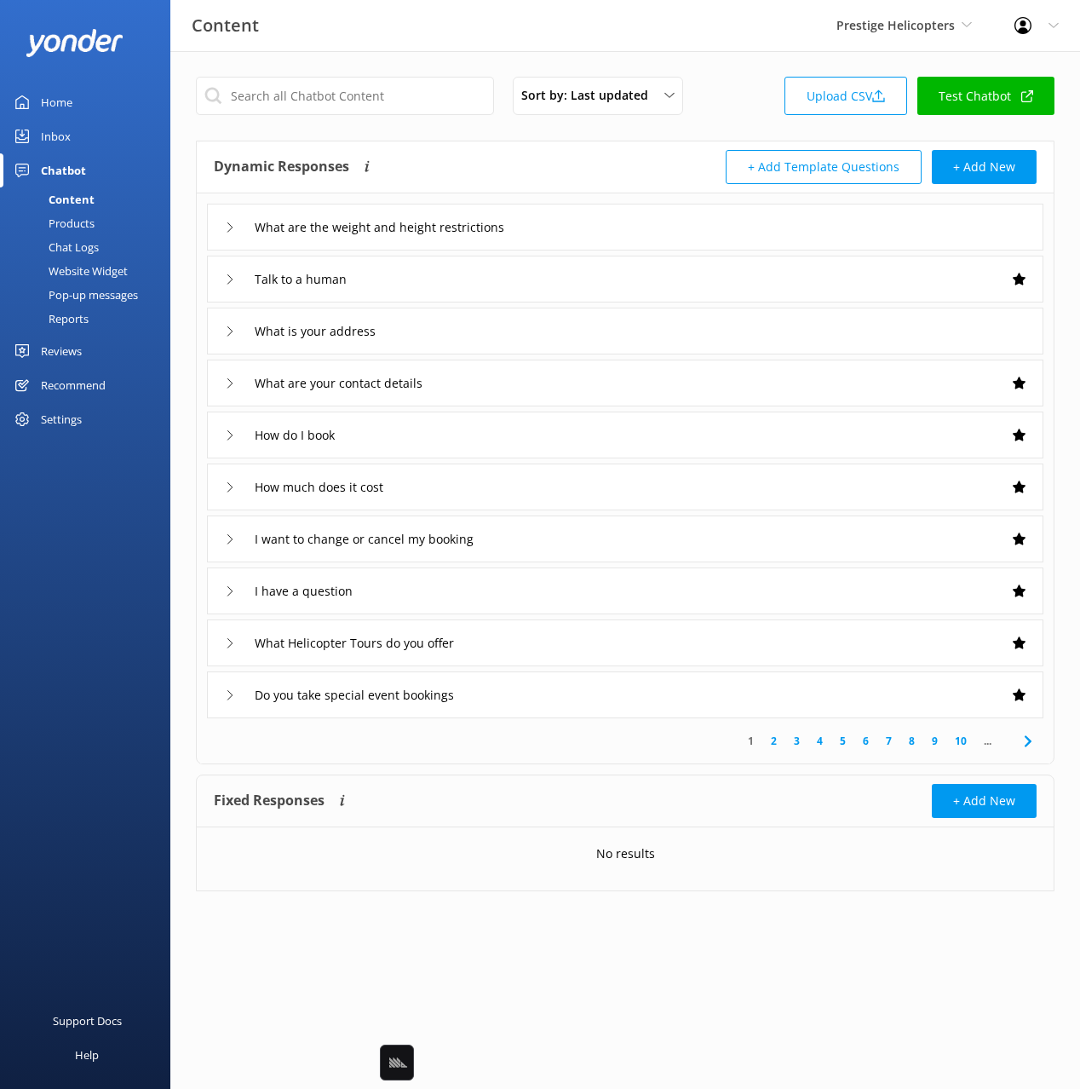
click at [80, 249] on div "Chat Logs" at bounding box center [54, 247] width 89 height 24
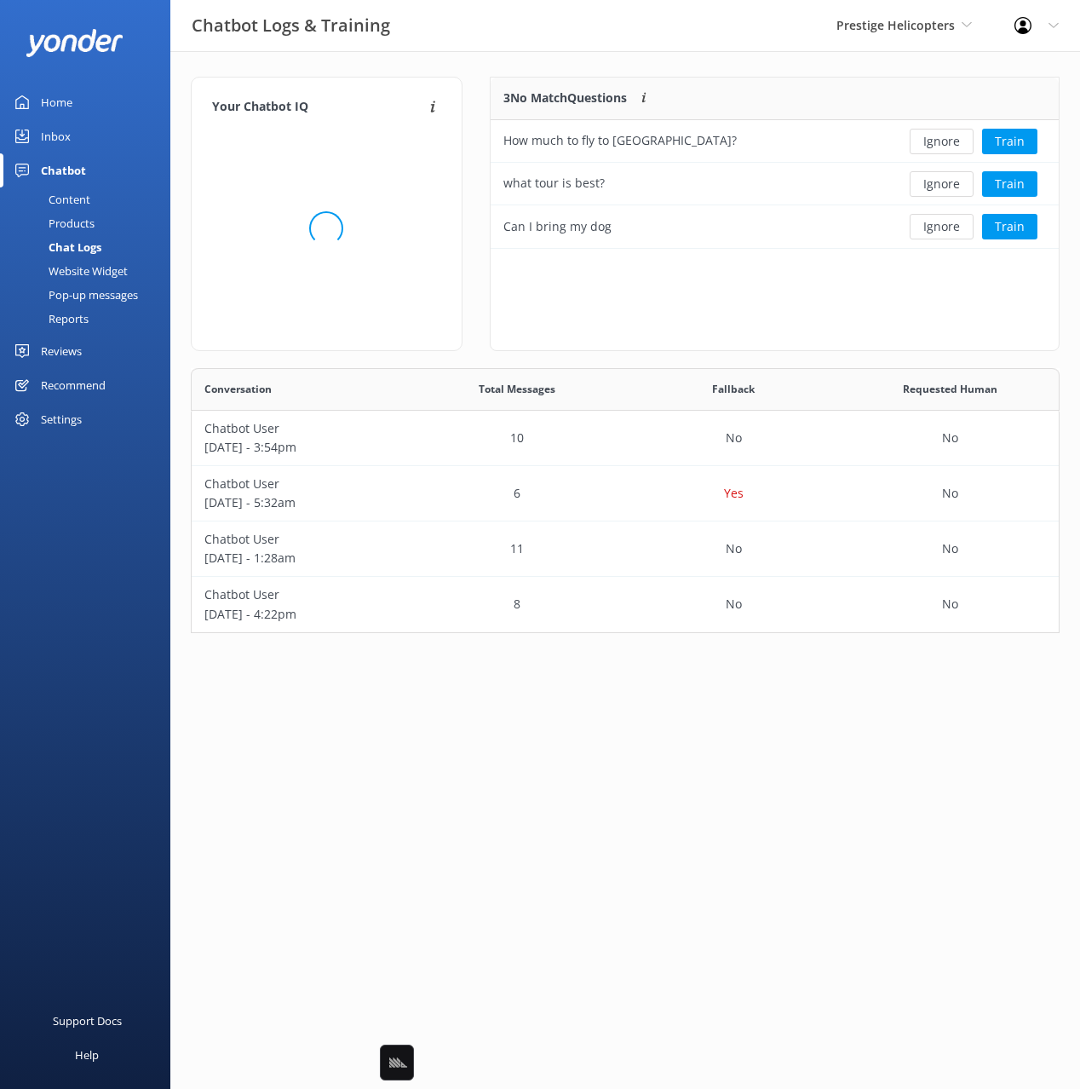
scroll to position [171, 569]
drag, startPoint x: 475, startPoint y: 156, endPoint x: 591, endPoint y: 229, distance: 137.8
click at [475, 156] on div "Your Chatbot IQ Your Chatbot IQ is the percentage of trained FAQs against untra…" at bounding box center [625, 222] width 896 height 291
drag, startPoint x: 774, startPoint y: 311, endPoint x: 720, endPoint y: 124, distance: 194.2
click at [774, 310] on div "3 No Match Questions Customers sometimes ask questions that don't fully match a…" at bounding box center [775, 214] width 570 height 274
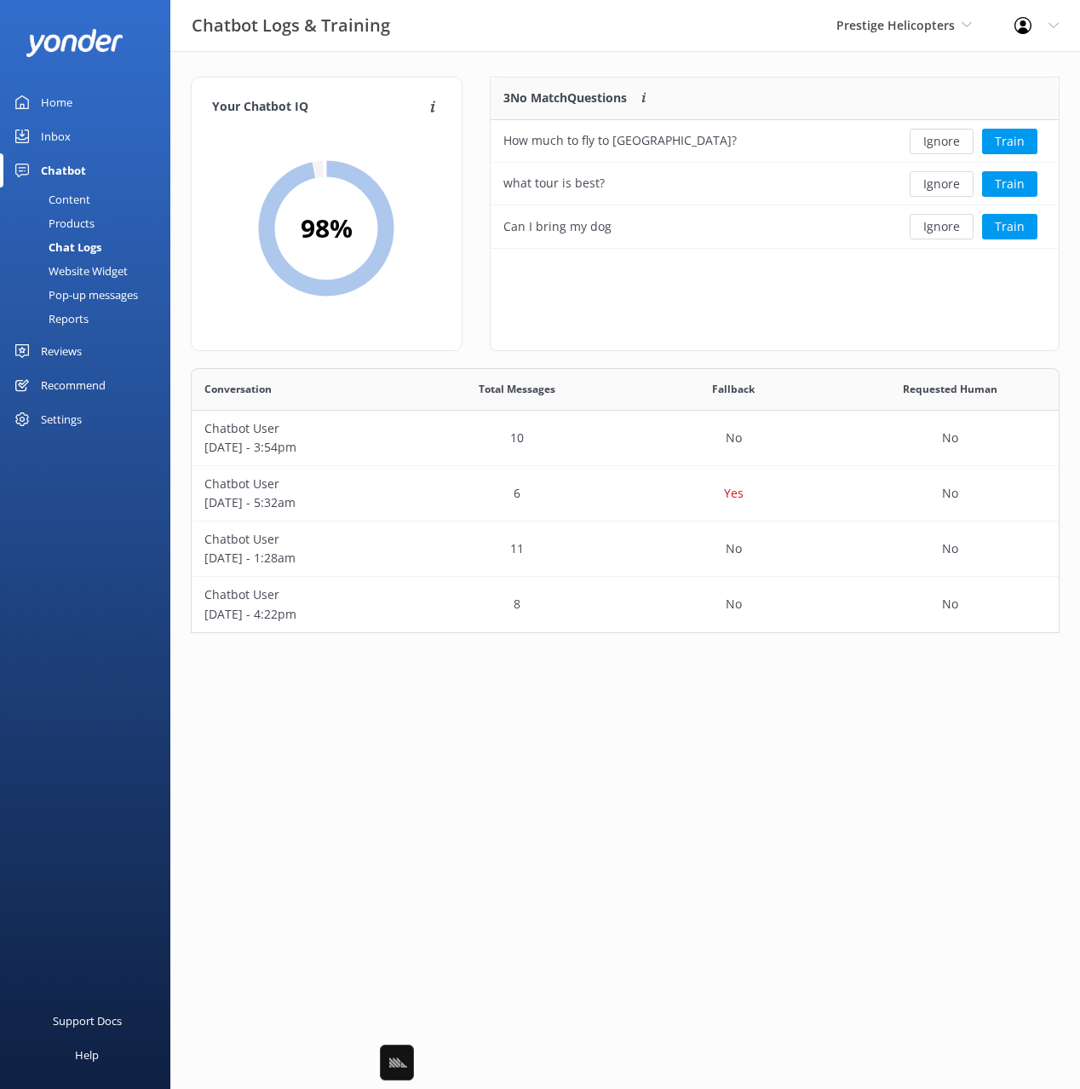
click at [756, 307] on div "3 No Match Questions Customers sometimes ask questions that don't fully match a…" at bounding box center [775, 214] width 570 height 274
drag, startPoint x: 847, startPoint y: 313, endPoint x: 812, endPoint y: 302, distance: 36.6
click at [846, 312] on div "3 No Match Questions Customers sometimes ask questions that don't fully match a…" at bounding box center [775, 214] width 570 height 274
click at [1016, 215] on button "Train" at bounding box center [1009, 227] width 55 height 26
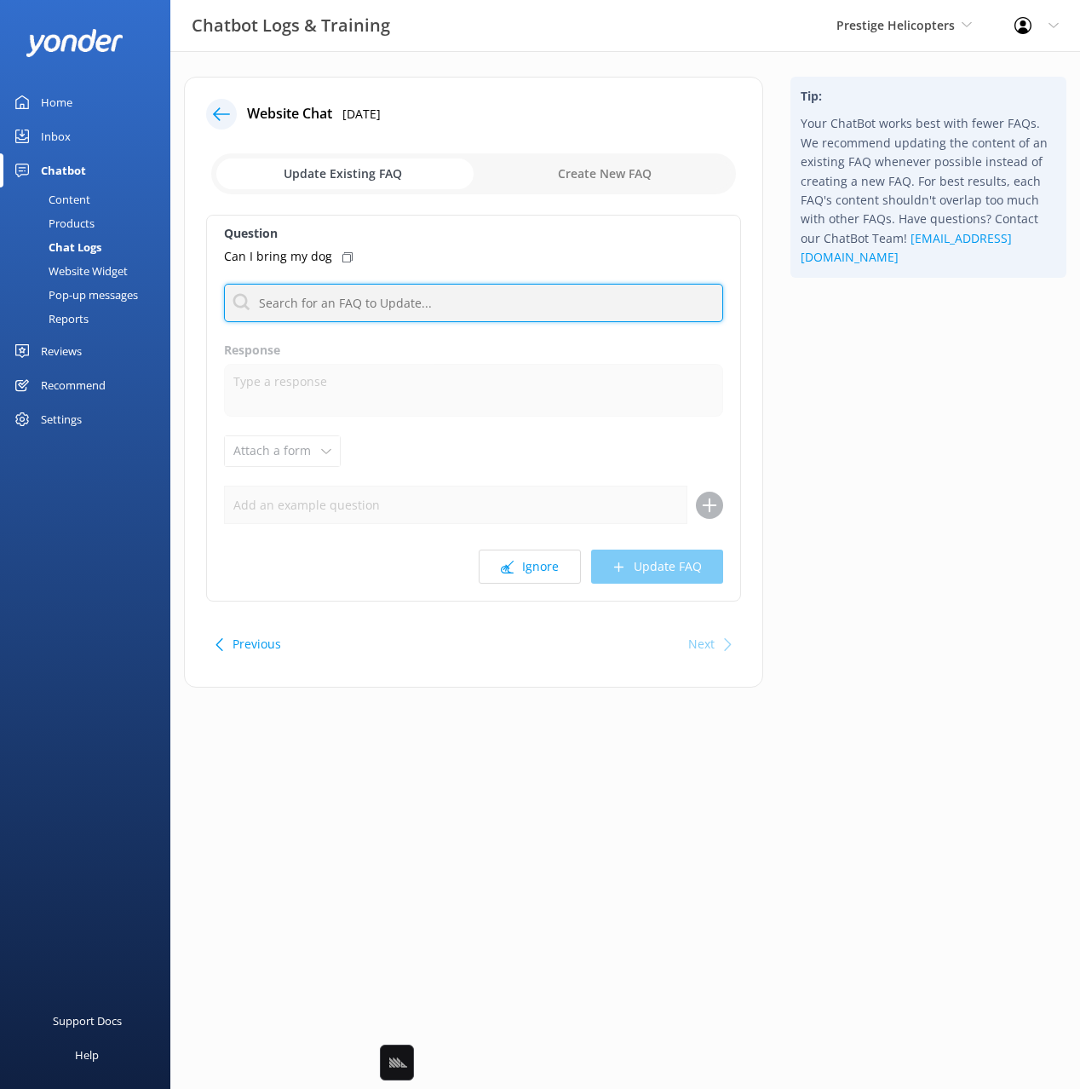
click at [516, 300] on input "text" at bounding box center [473, 303] width 499 height 38
type input "pet"
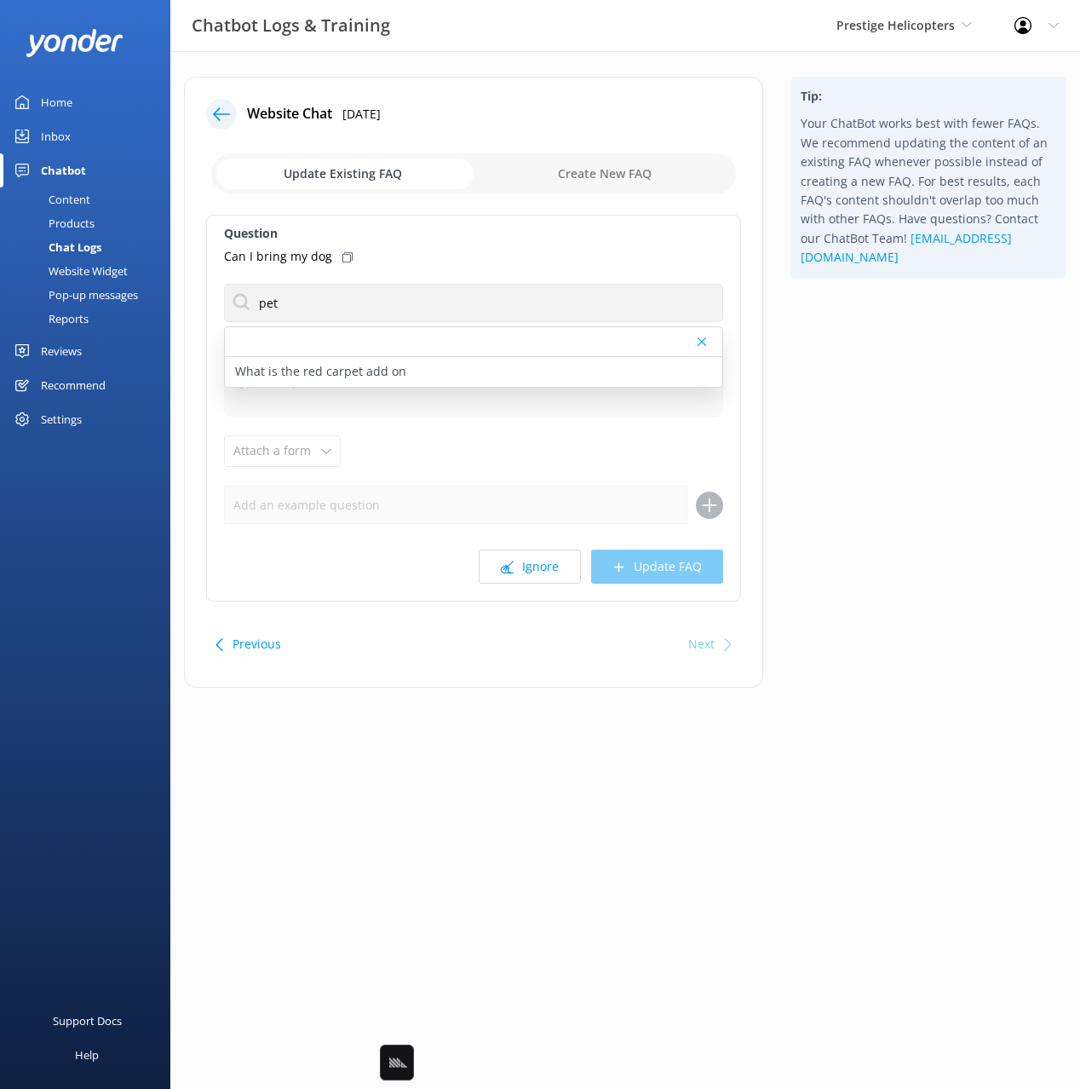
click at [900, 412] on div "Tip: Your ChatBot works best with fewer FAQs. We recommend updating the content…" at bounding box center [928, 391] width 303 height 628
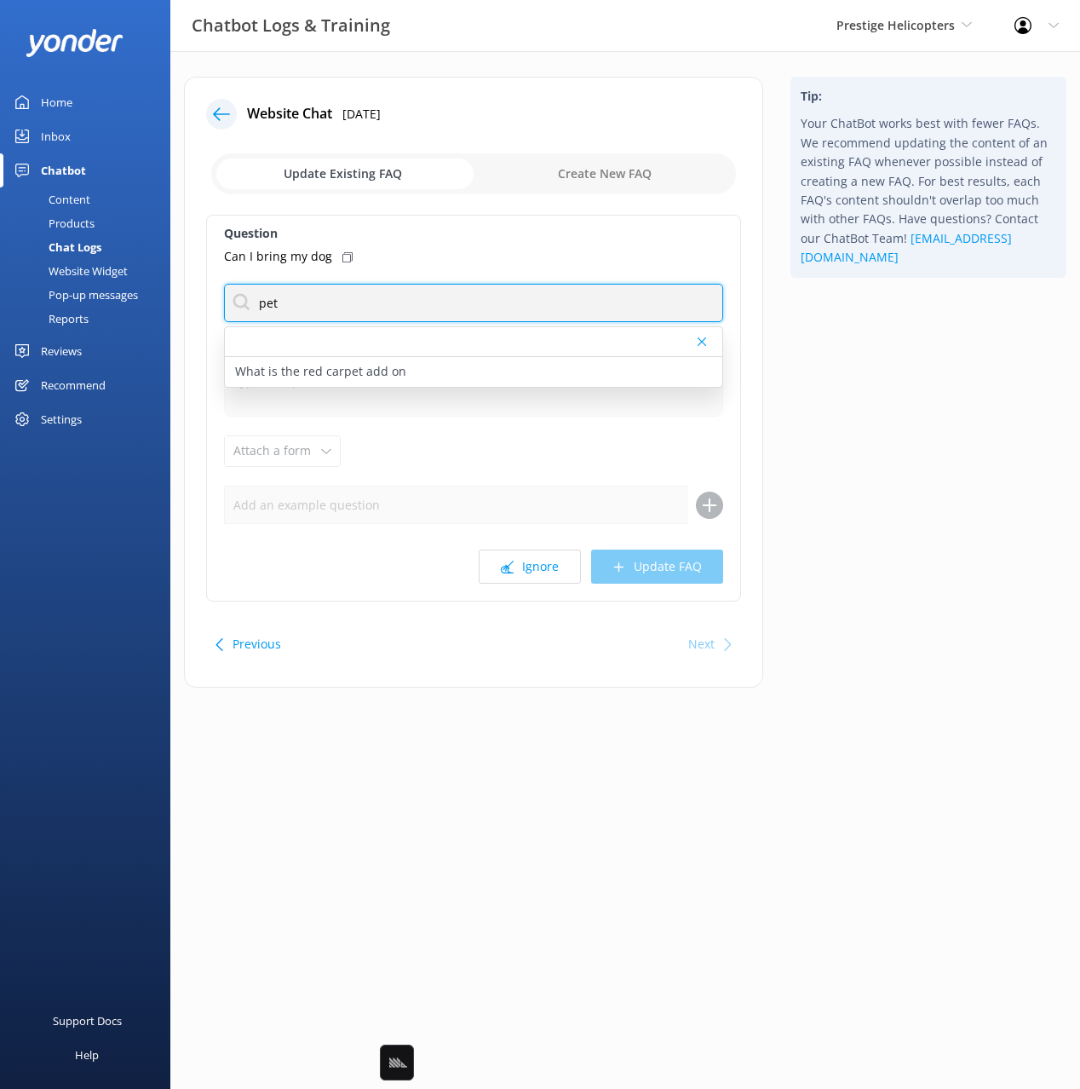
click at [395, 298] on input "pet" at bounding box center [473, 303] width 499 height 38
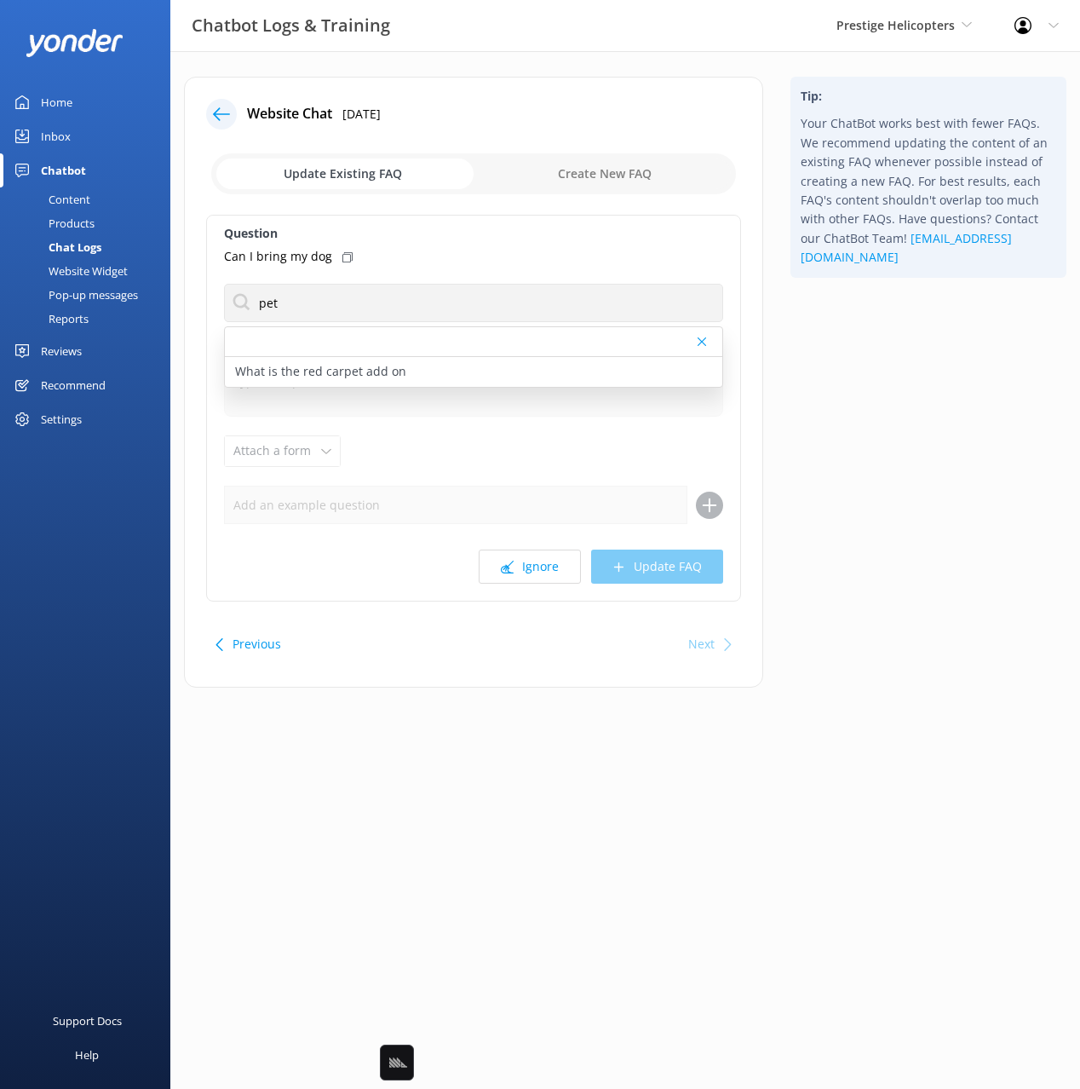
drag, startPoint x: 898, startPoint y: 354, endPoint x: 393, endPoint y: 173, distance: 536.6
click at [892, 352] on div "Tip: Your ChatBot works best with fewer FAQs. We recommend updating the content…" at bounding box center [928, 391] width 303 height 628
click at [216, 112] on icon at bounding box center [221, 114] width 17 height 17
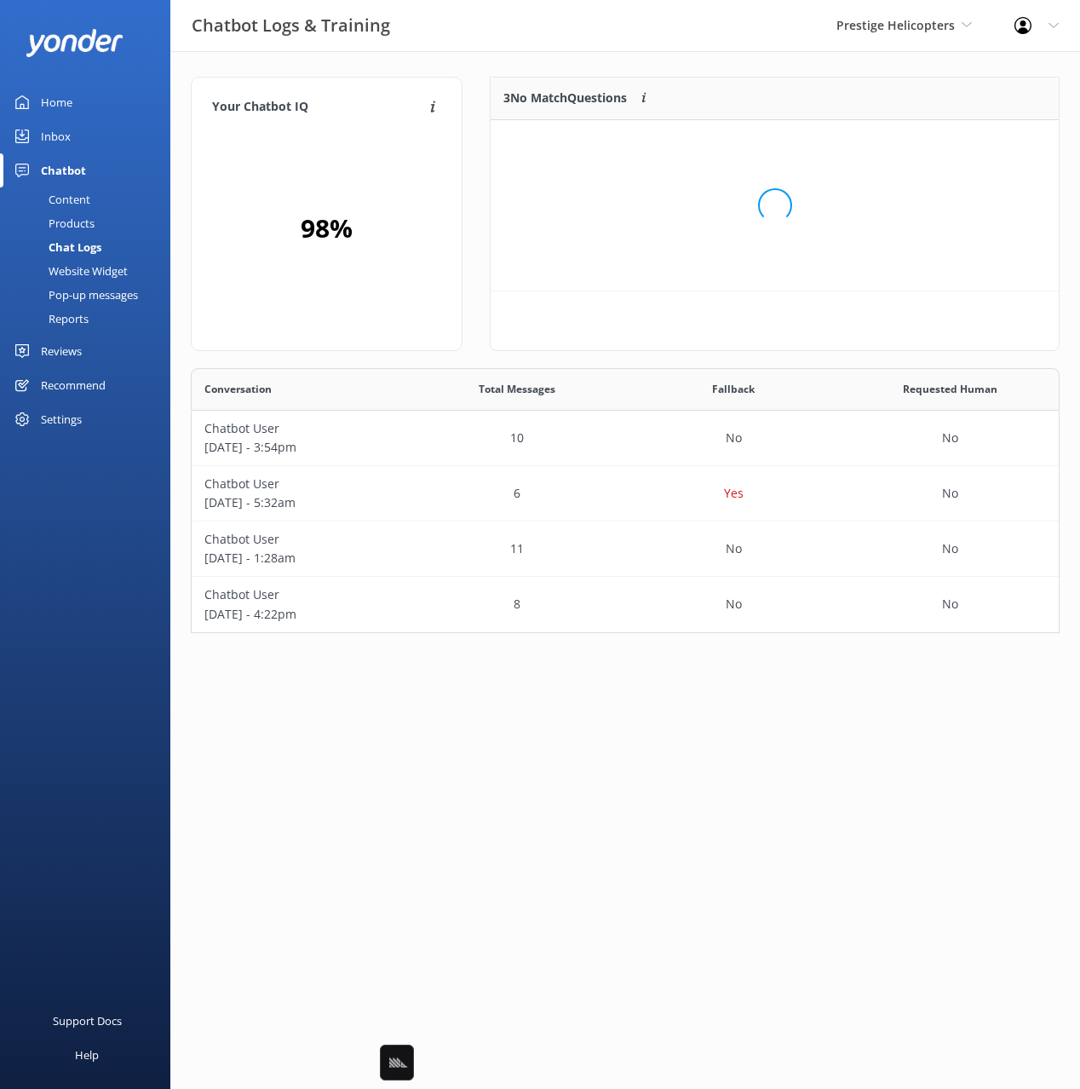
scroll to position [171, 569]
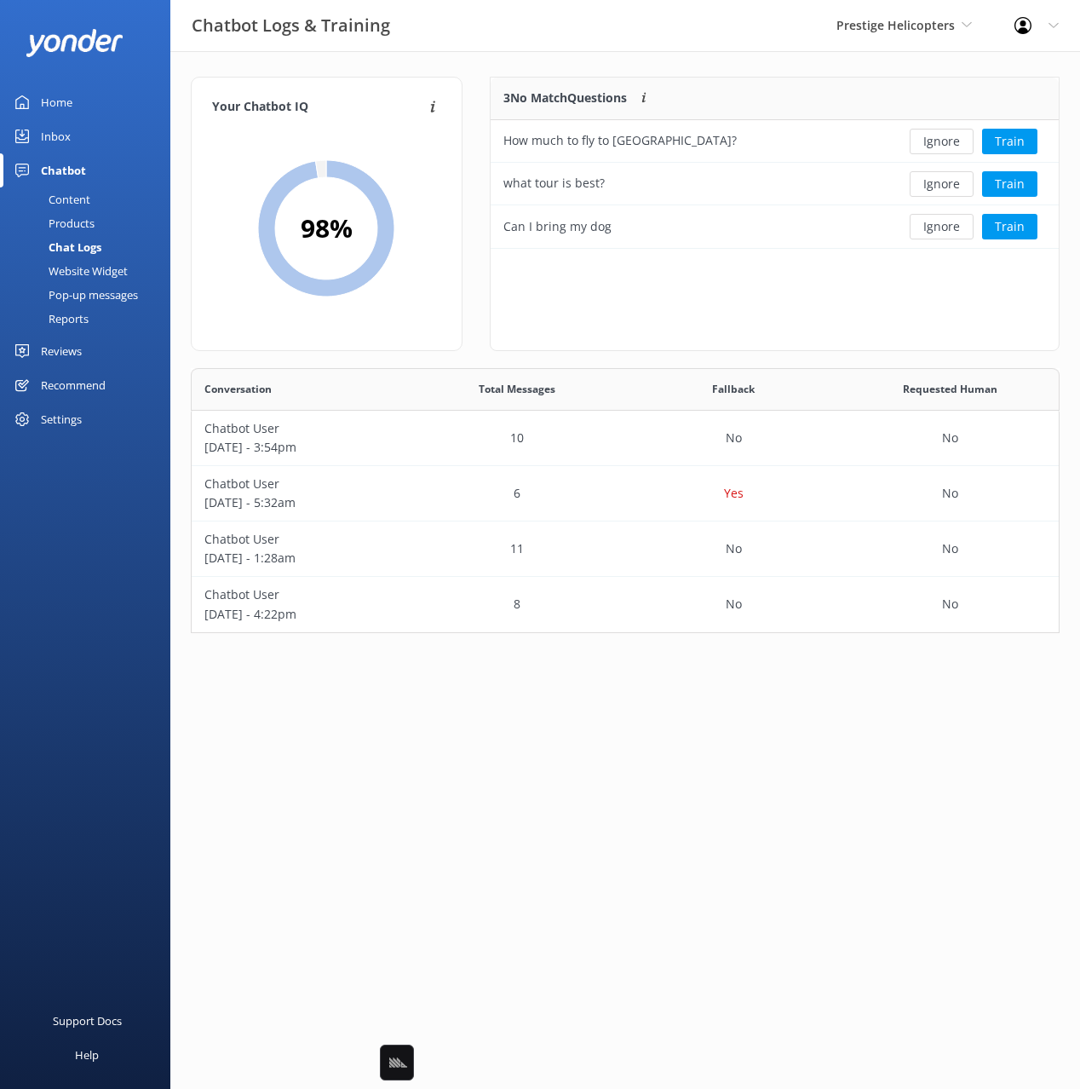
click at [668, 47] on div "Chatbot Logs & Training Prestige Helicopters Black Cat Cruises [GEOGRAPHIC_DATA…" at bounding box center [540, 25] width 1080 height 51
drag, startPoint x: 101, startPoint y: 197, endPoint x: 165, endPoint y: 187, distance: 64.7
click at [102, 197] on link "Content" at bounding box center [90, 199] width 160 height 24
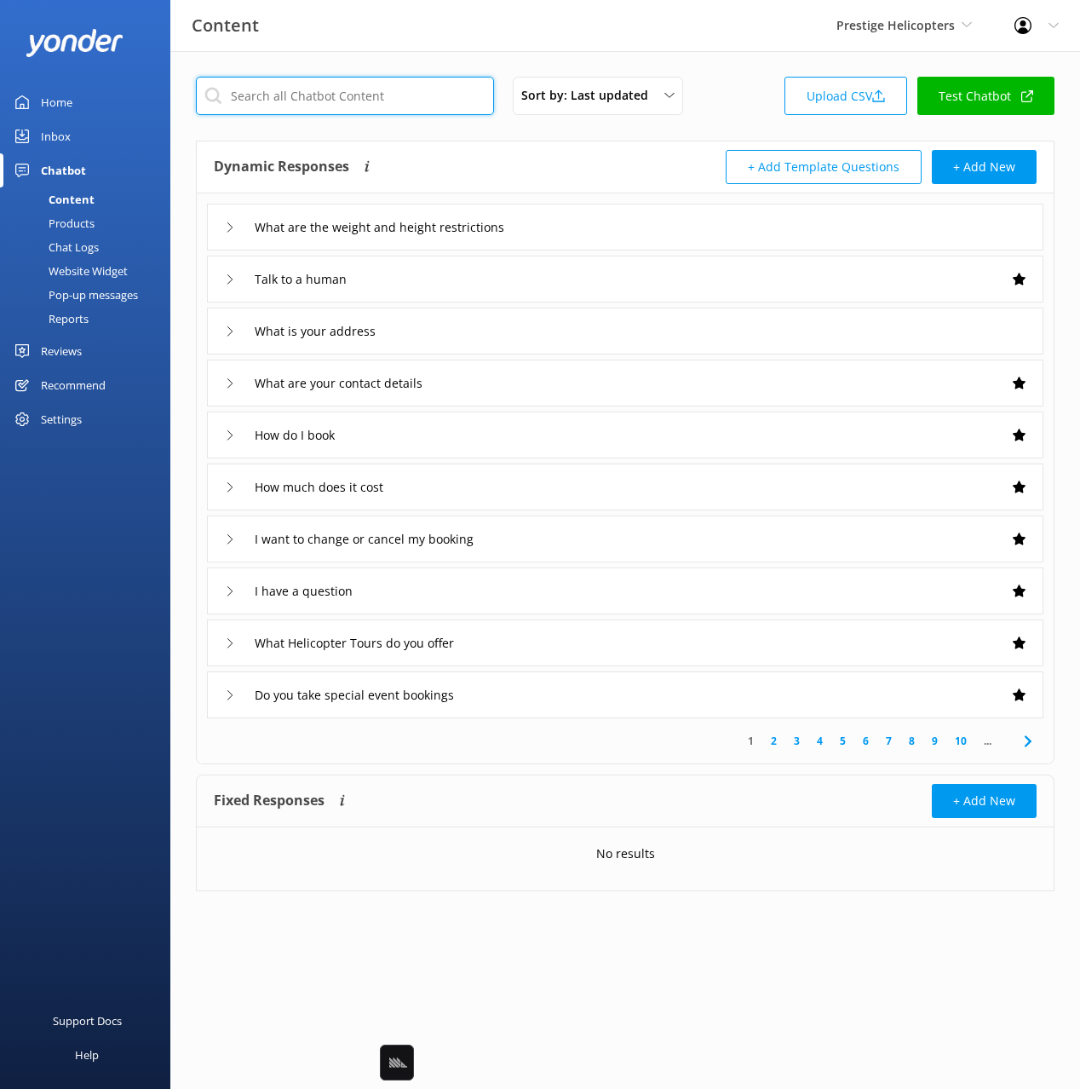
click at [361, 98] on input "text" at bounding box center [345, 96] width 298 height 38
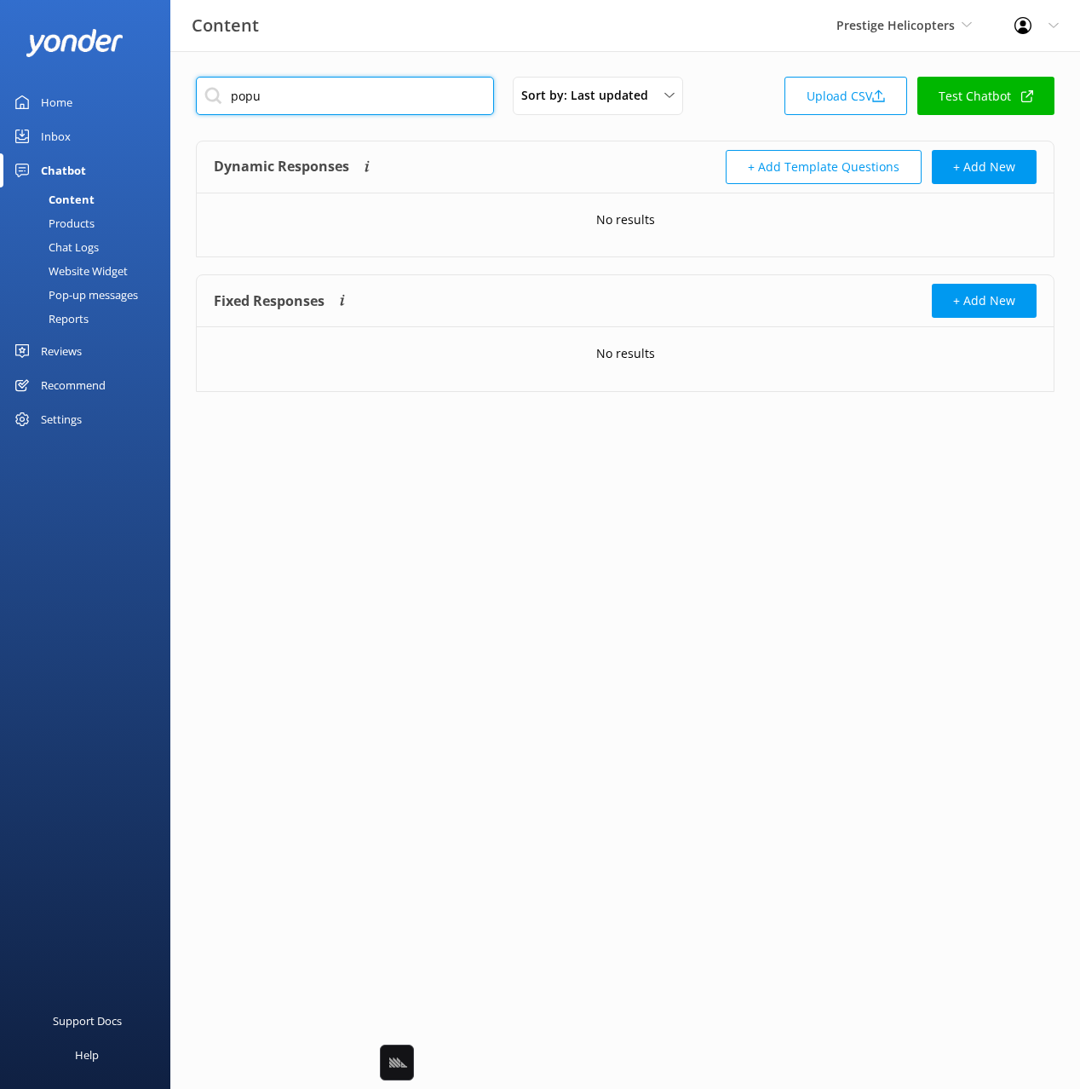
type input "popu"
drag, startPoint x: 548, startPoint y: 163, endPoint x: 357, endPoint y: 106, distance: 199.2
click at [546, 162] on div "Dynamic Responses The chatbot will generate a response based on the content inf…" at bounding box center [420, 167] width 412 height 34
click at [333, 98] on input "popu" at bounding box center [345, 96] width 298 height 38
click at [332, 62] on div "Sort by: Last updated Title (A-Z) Last updated Upload CSV Test Chatbot Dynamic …" at bounding box center [625, 247] width 910 height 392
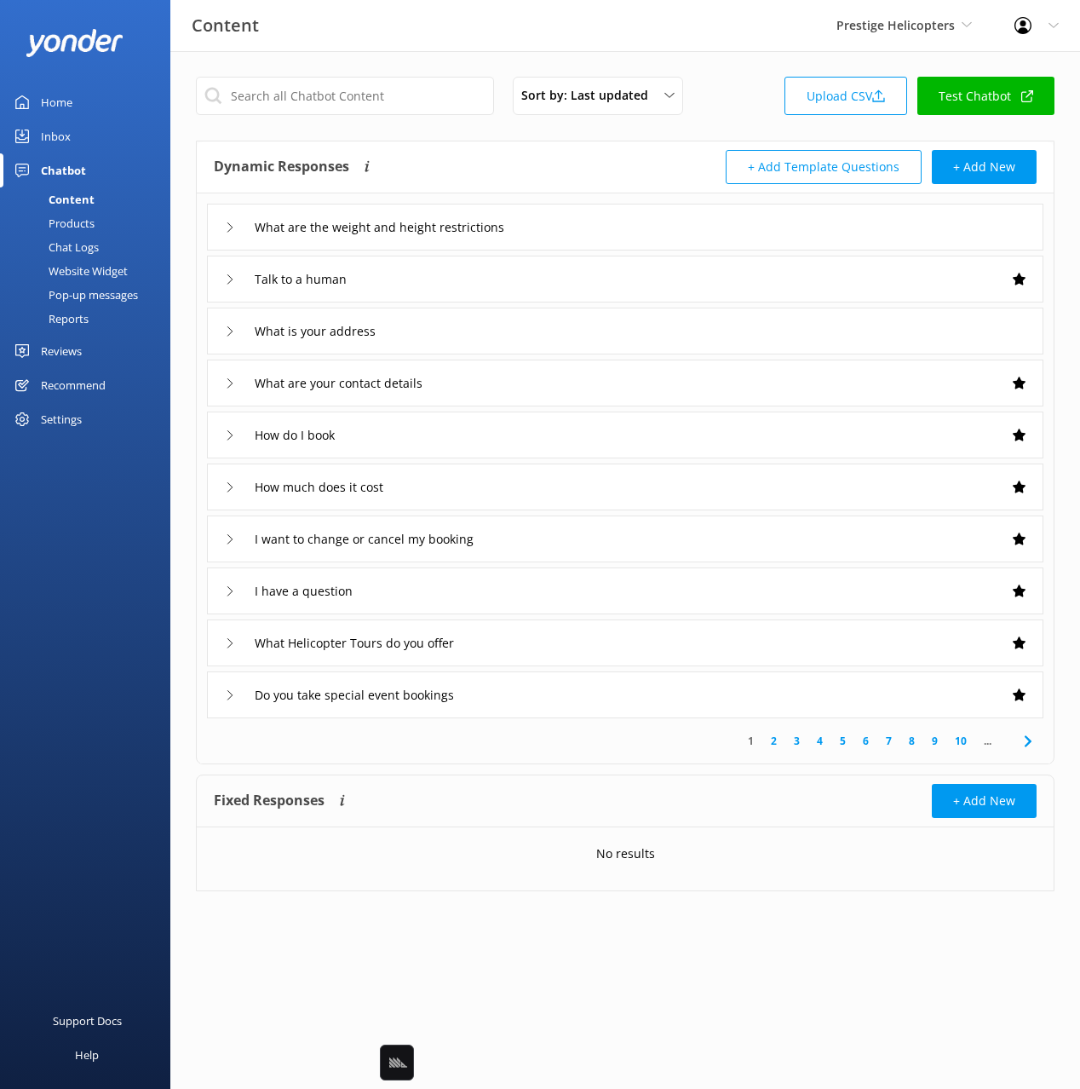
drag, startPoint x: 67, startPoint y: 103, endPoint x: 100, endPoint y: 111, distance: 33.3
click at [69, 102] on div "Home" at bounding box center [57, 102] width 32 height 34
